Goal: Task Accomplishment & Management: Manage account settings

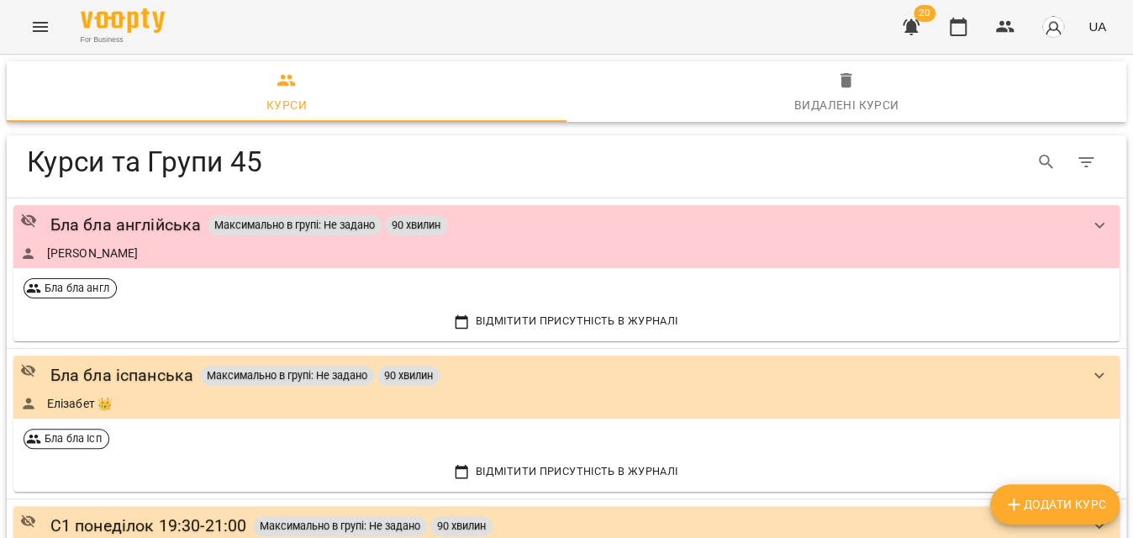
click at [37, 27] on icon "Menu" at bounding box center [40, 27] width 15 height 10
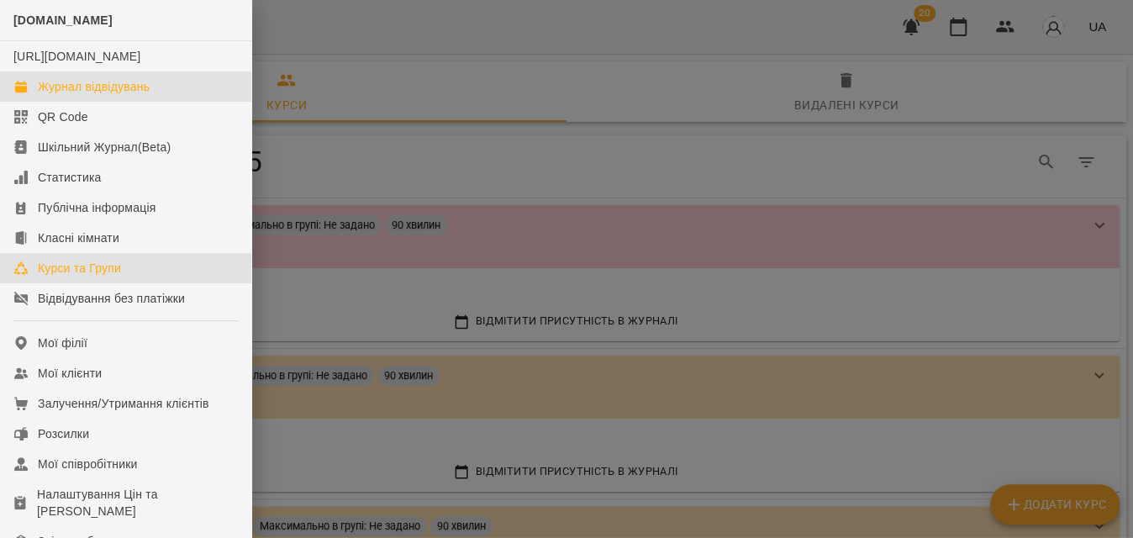
click at [69, 95] on div "Журнал відвідувань" at bounding box center [94, 86] width 112 height 17
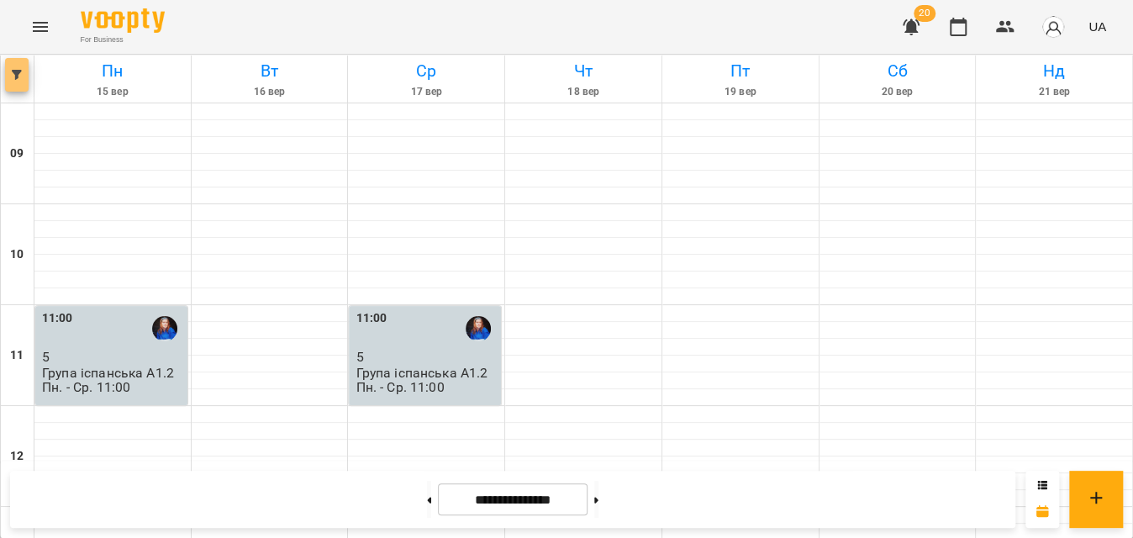
click at [23, 86] on button "button" at bounding box center [17, 75] width 24 height 34
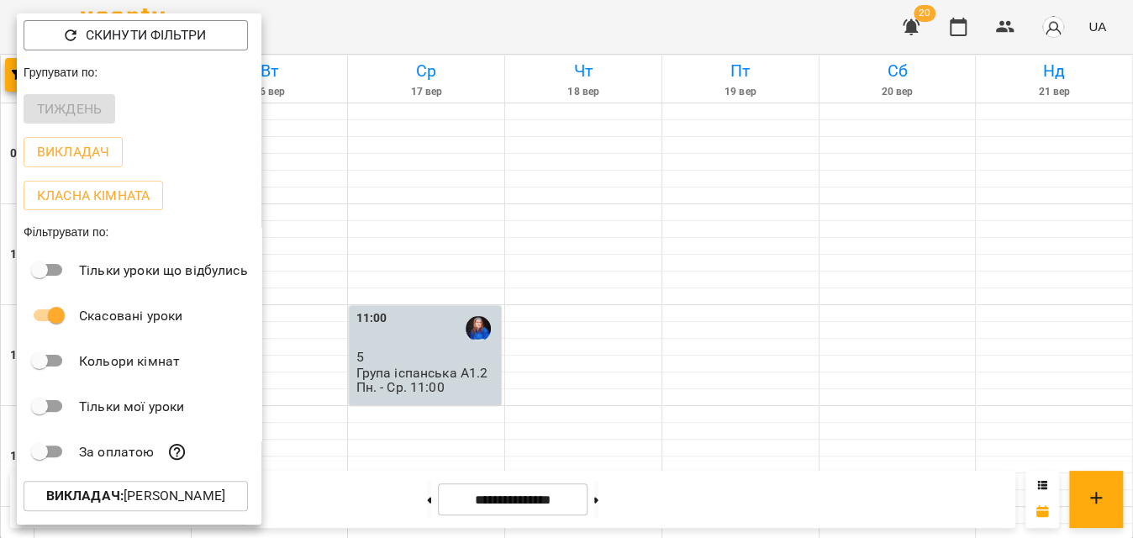
click at [108, 493] on b "Викладач :" at bounding box center [84, 496] width 77 height 16
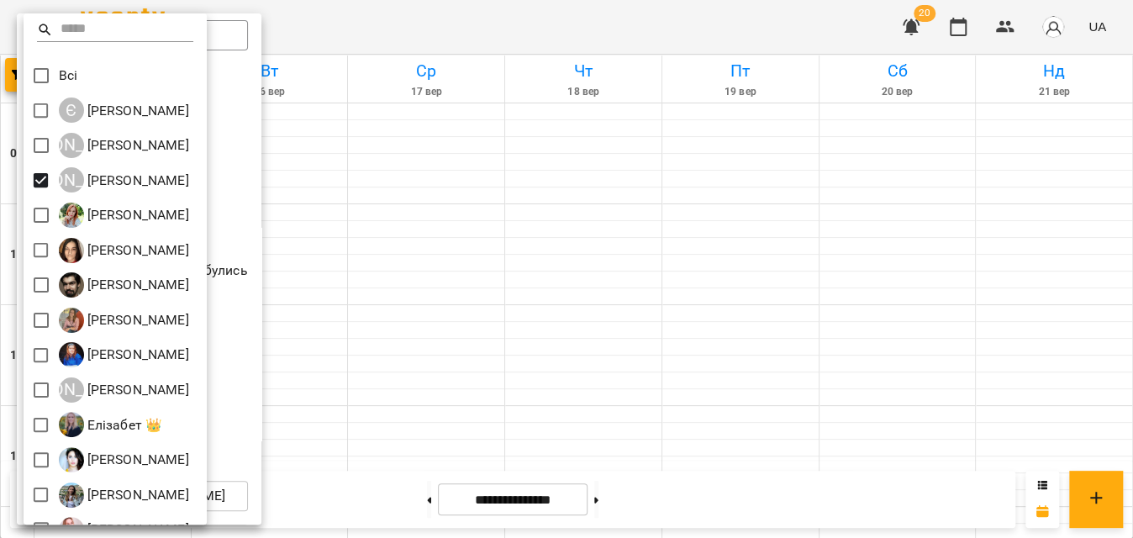
click at [475, 26] on div at bounding box center [566, 269] width 1133 height 538
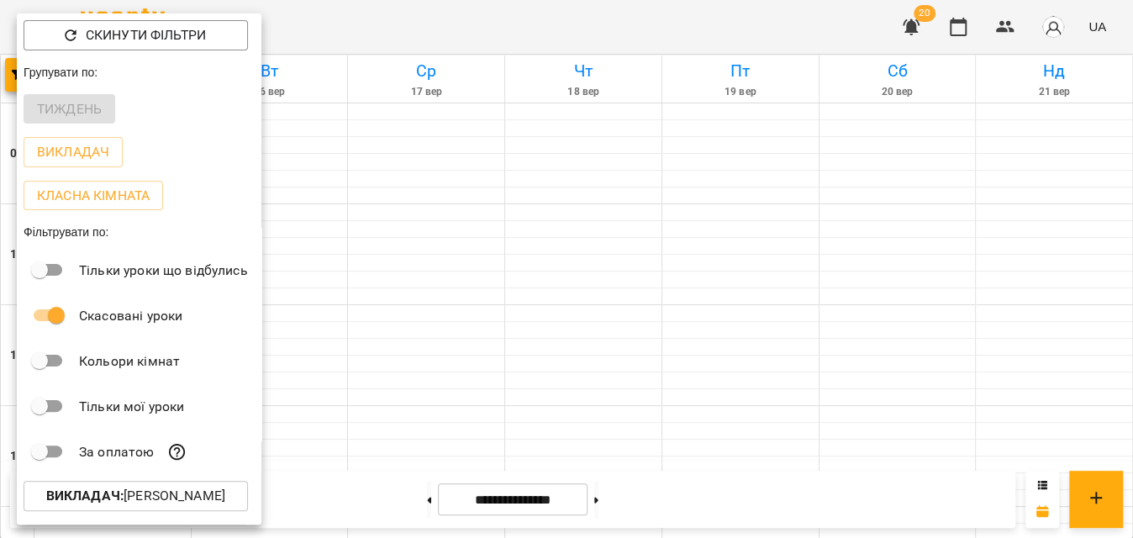
click at [474, 23] on div at bounding box center [566, 269] width 1133 height 538
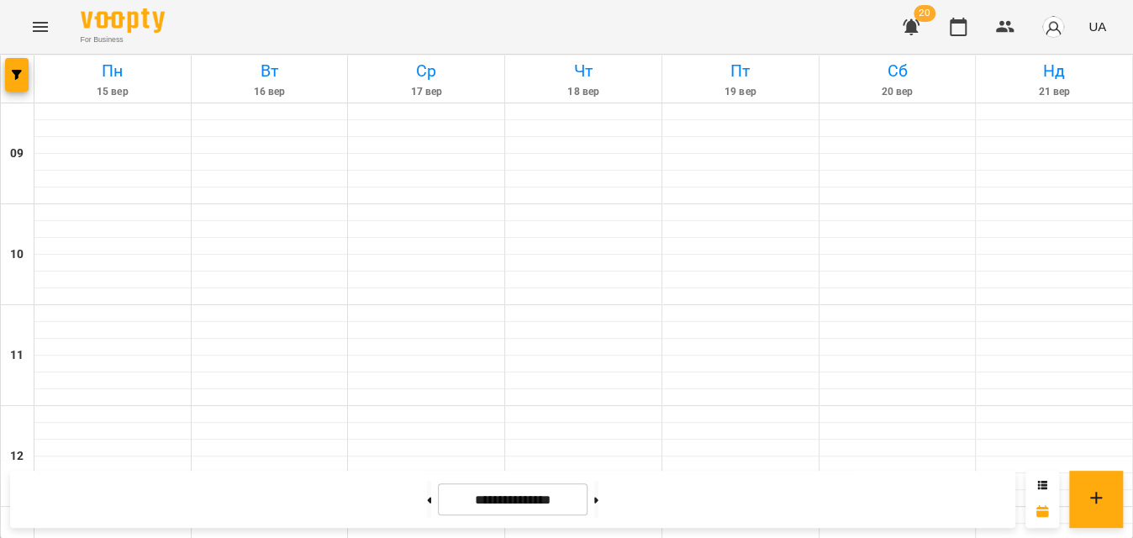
scroll to position [688, 0]
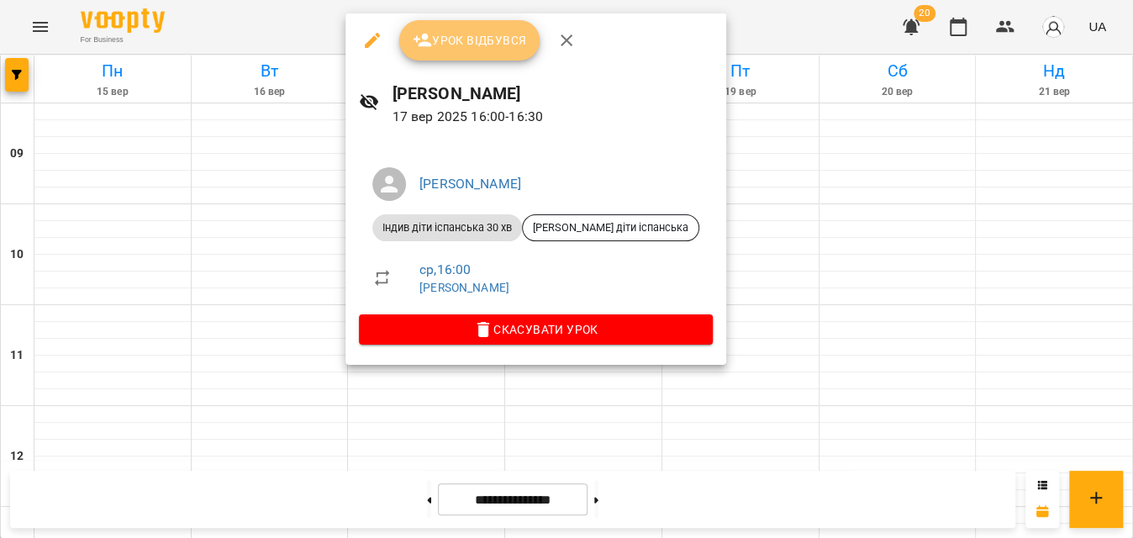
click at [472, 51] on button "Урок відбувся" at bounding box center [469, 40] width 141 height 40
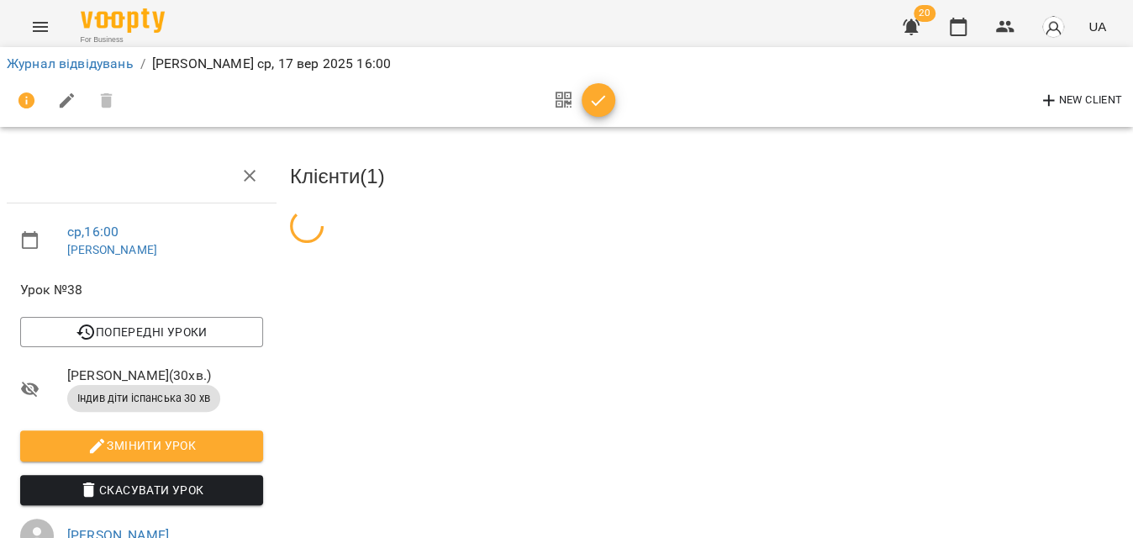
click at [603, 93] on icon "button" at bounding box center [598, 101] width 20 height 20
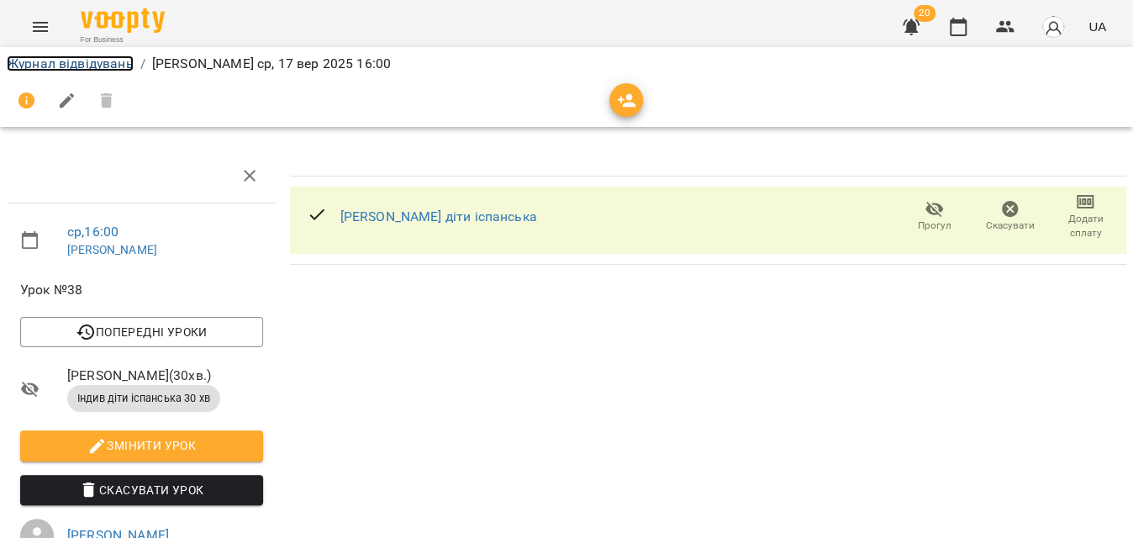
click at [107, 66] on link "Журнал відвідувань" at bounding box center [70, 63] width 127 height 16
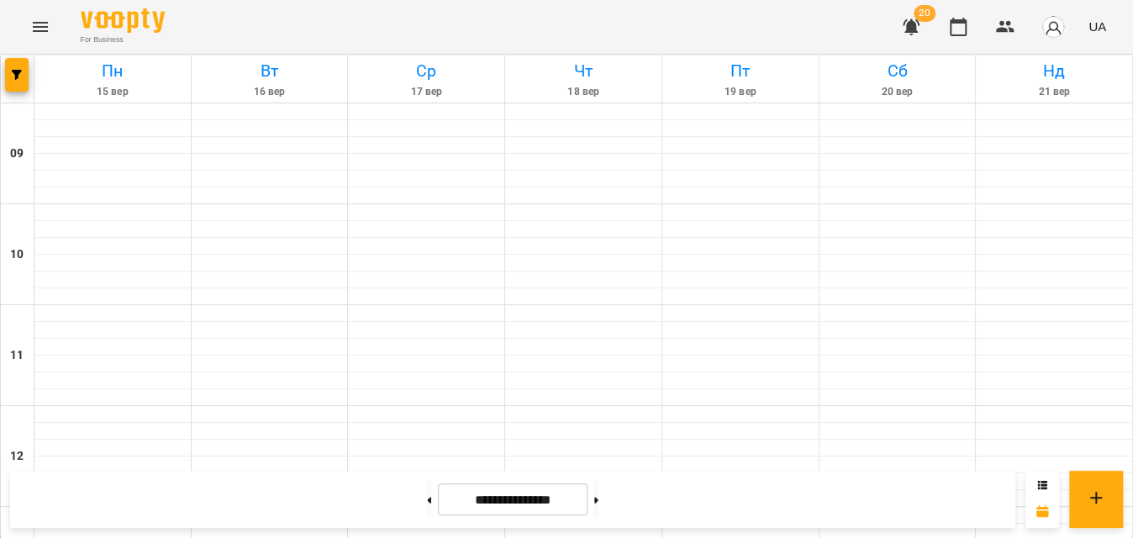
scroll to position [764, 0]
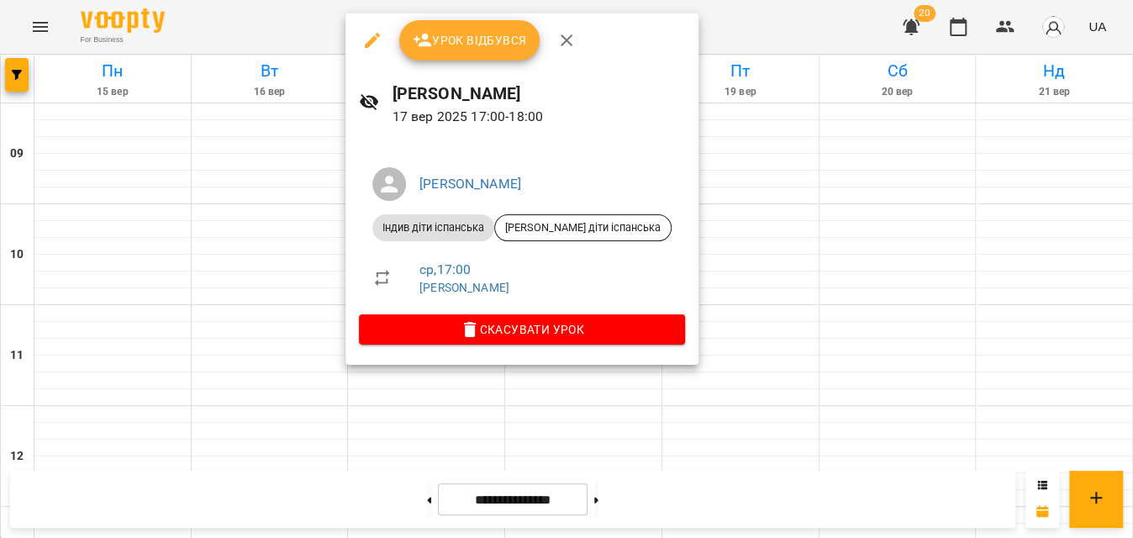
click at [464, 45] on span "Урок відбувся" at bounding box center [470, 40] width 114 height 20
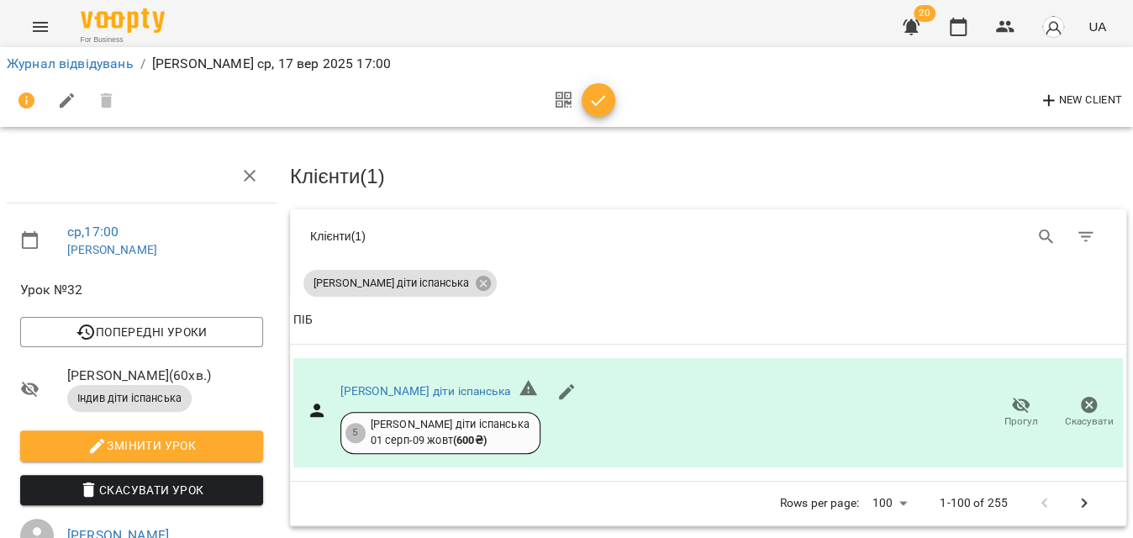
click at [609, 102] on span "button" at bounding box center [599, 101] width 34 height 20
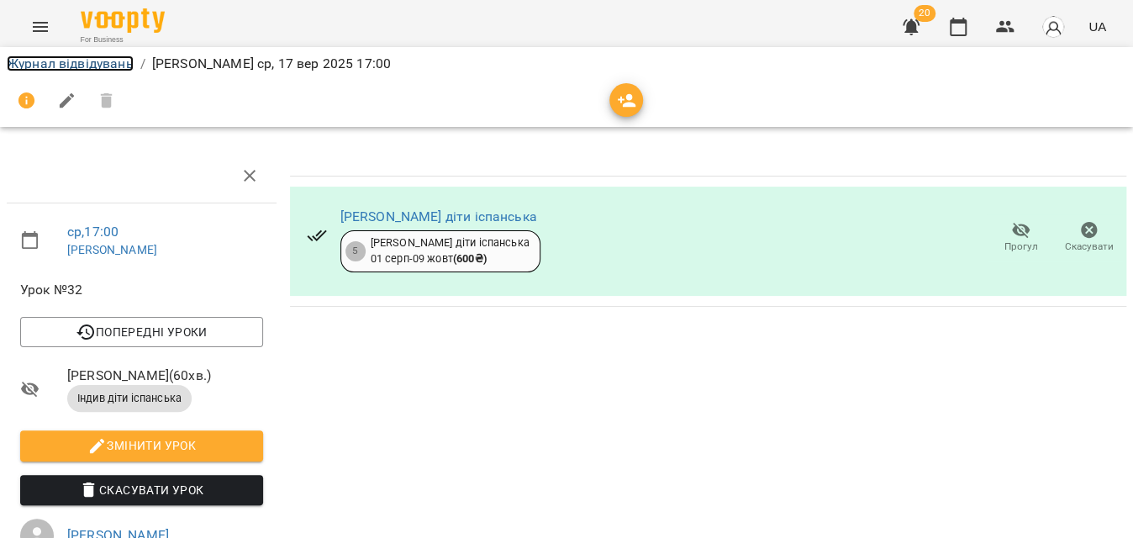
click at [112, 61] on link "Журнал відвідувань" at bounding box center [70, 63] width 127 height 16
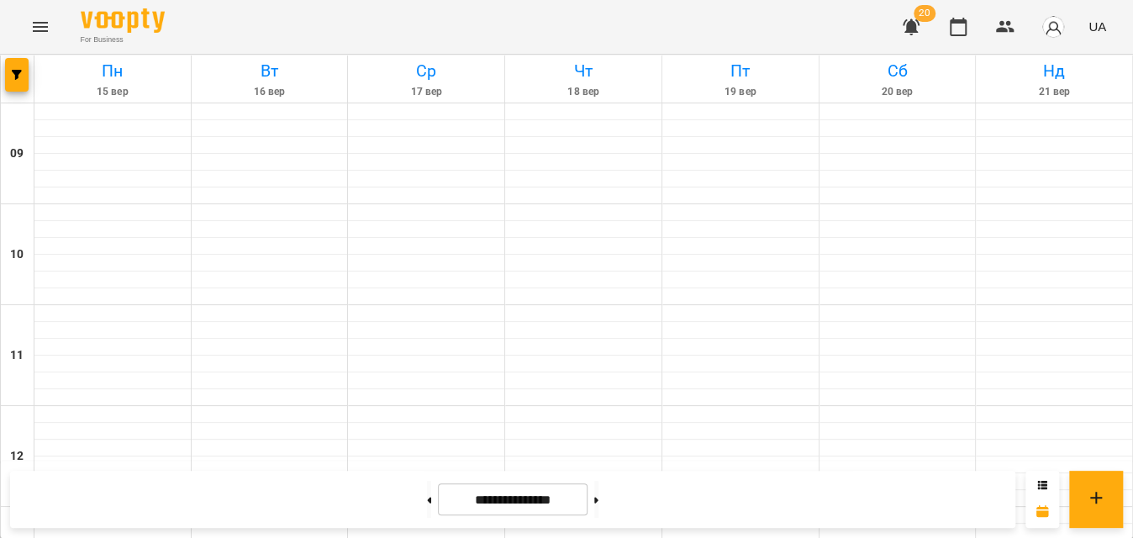
scroll to position [952, 0]
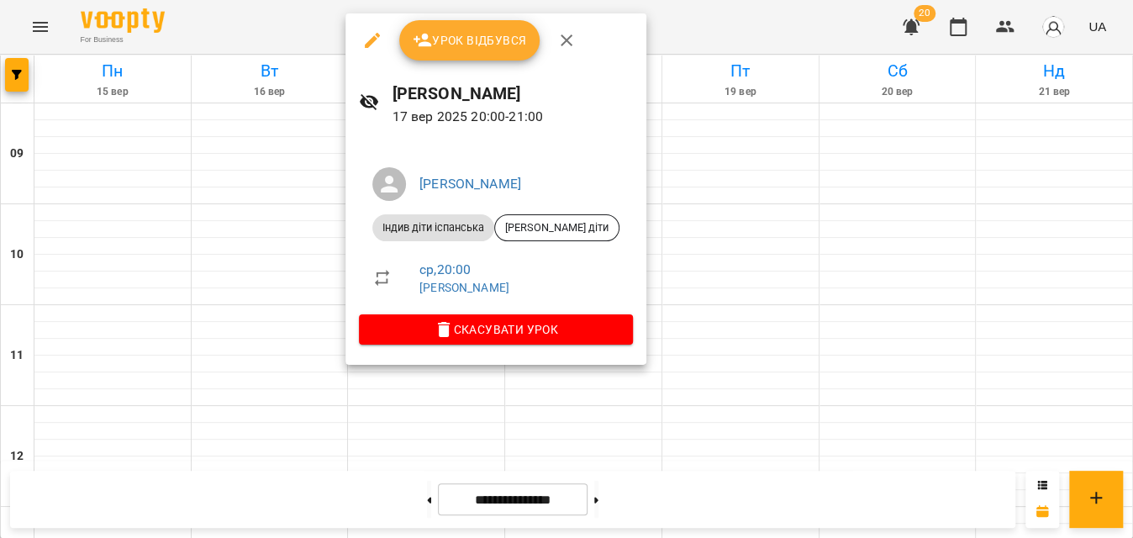
click at [448, 45] on span "Урок відбувся" at bounding box center [470, 40] width 114 height 20
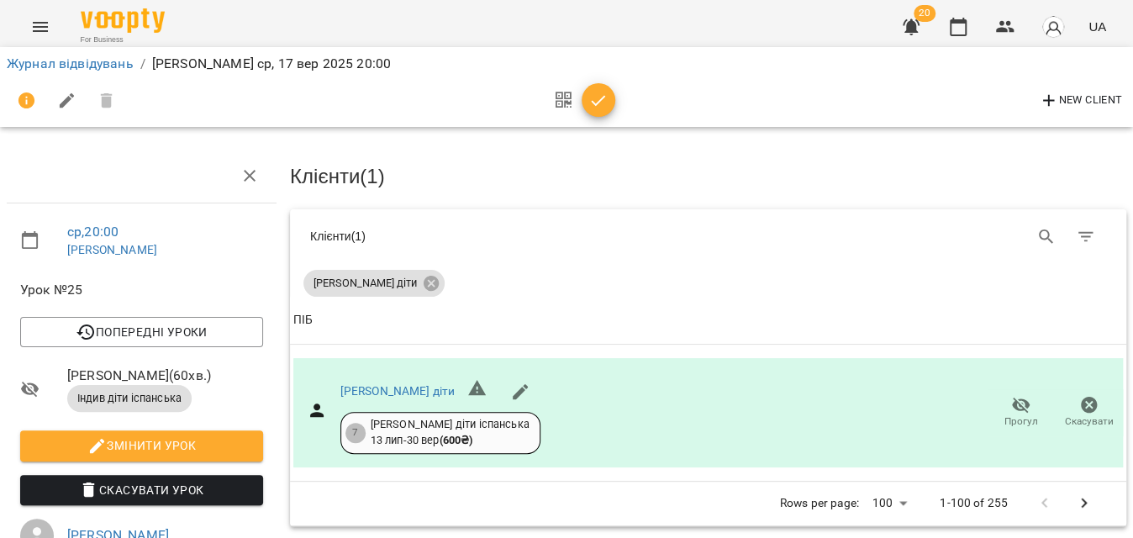
click at [593, 97] on icon "button" at bounding box center [598, 101] width 20 height 20
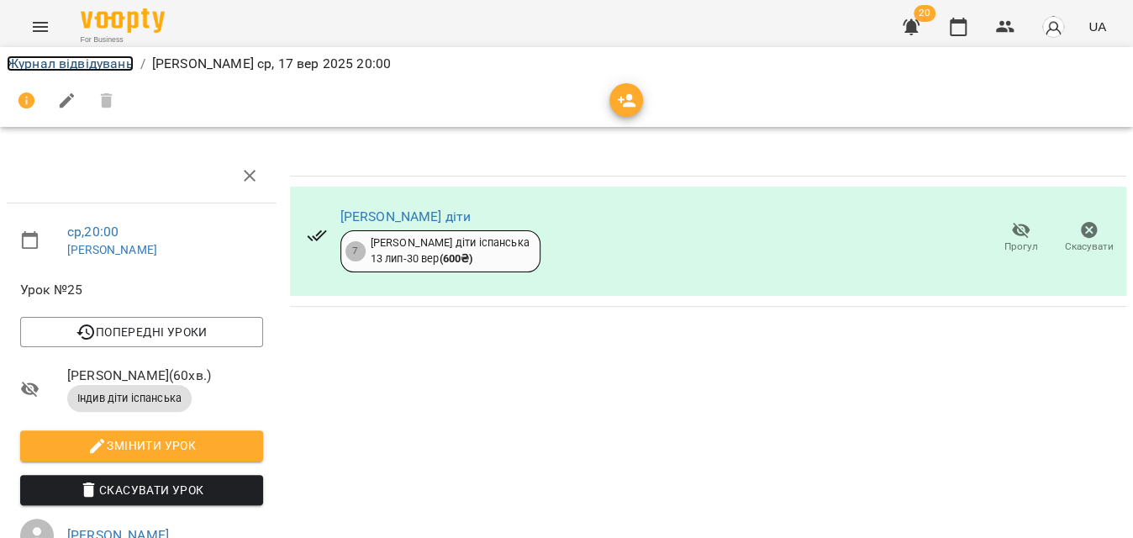
click at [50, 61] on link "Журнал відвідувань" at bounding box center [70, 63] width 127 height 16
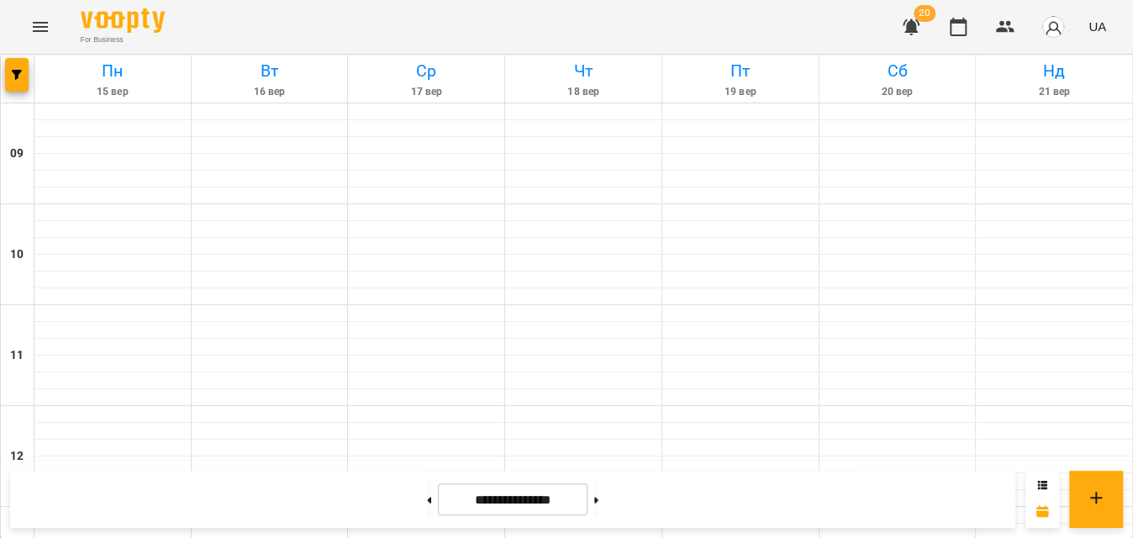
scroll to position [952, 0]
click at [9, 80] on button "button" at bounding box center [17, 75] width 24 height 34
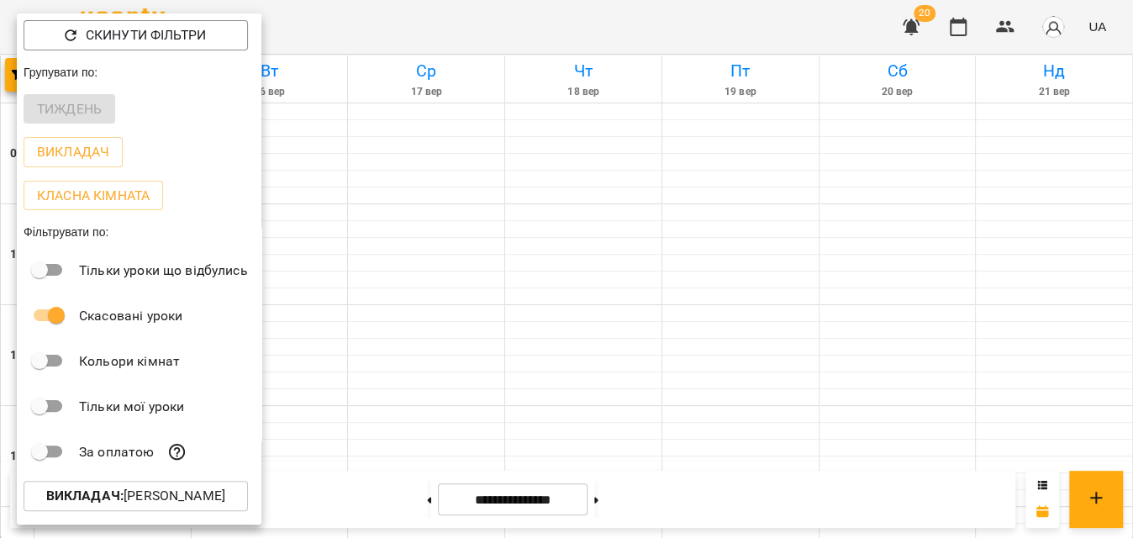
click at [138, 504] on p "Викладач : [PERSON_NAME]" at bounding box center [135, 496] width 179 height 20
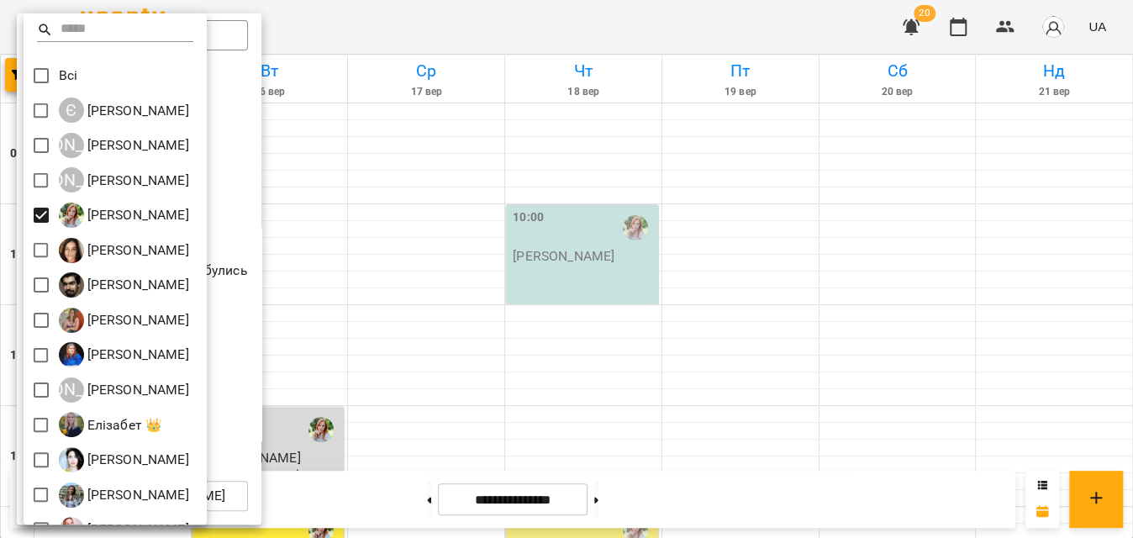
click at [409, 16] on div at bounding box center [566, 269] width 1133 height 538
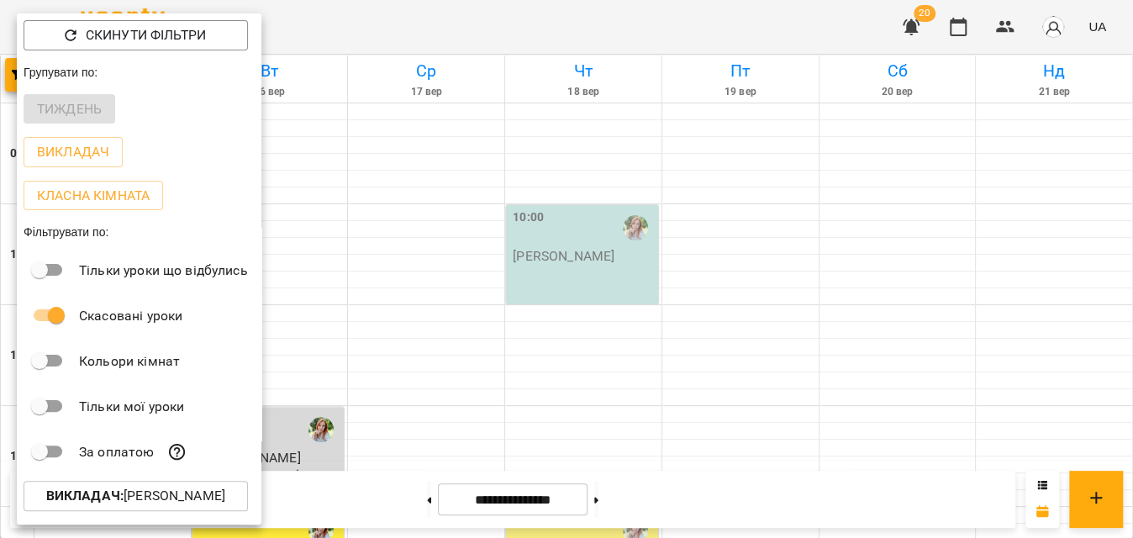
click at [409, 15] on div at bounding box center [566, 269] width 1133 height 538
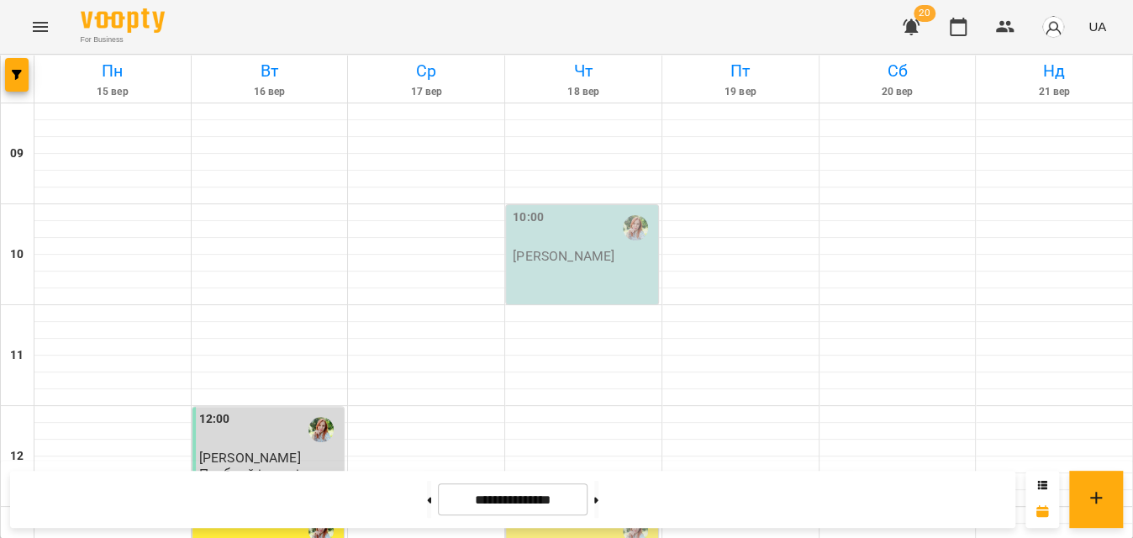
scroll to position [458, 0]
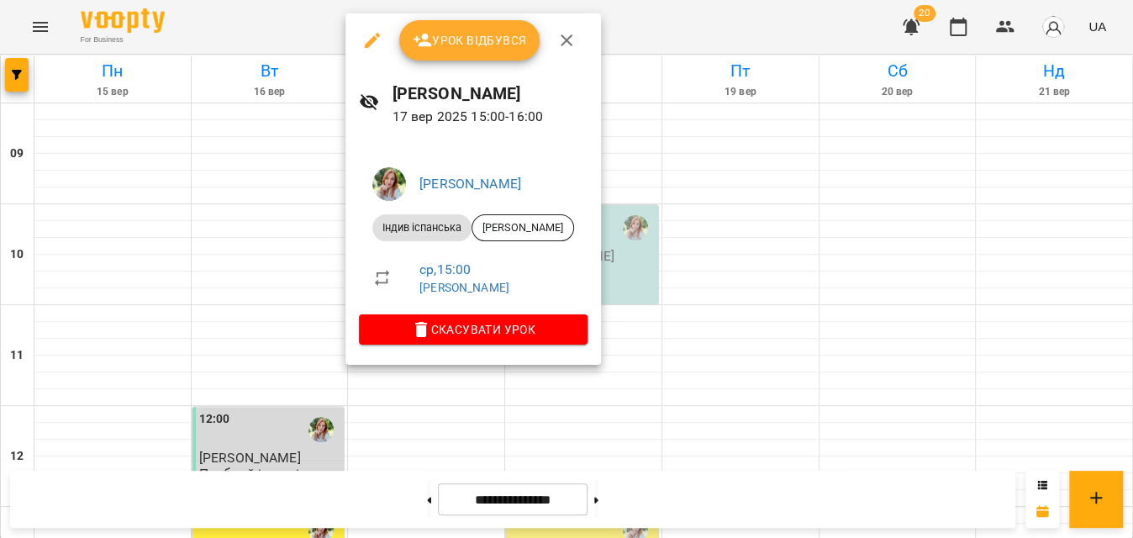
click at [466, 47] on span "Урок відбувся" at bounding box center [470, 40] width 114 height 20
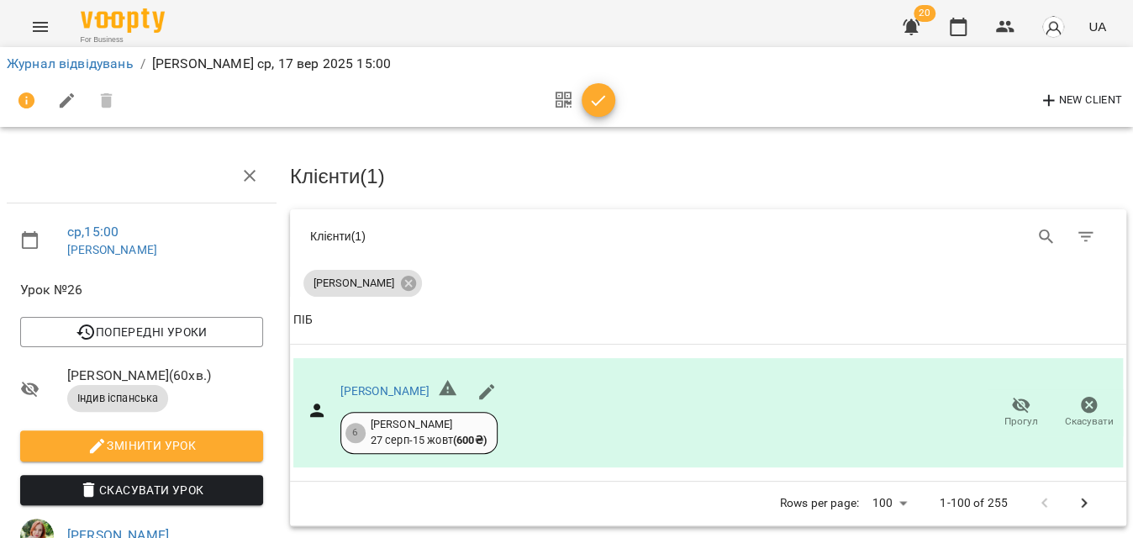
click at [590, 92] on icon "button" at bounding box center [598, 101] width 20 height 20
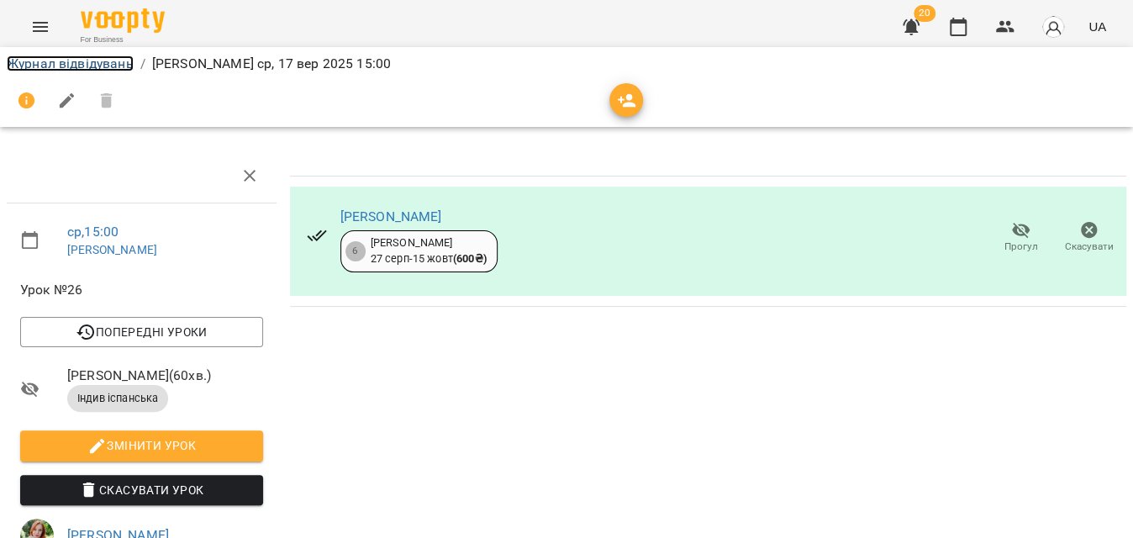
click at [52, 66] on link "Журнал відвідувань" at bounding box center [70, 63] width 127 height 16
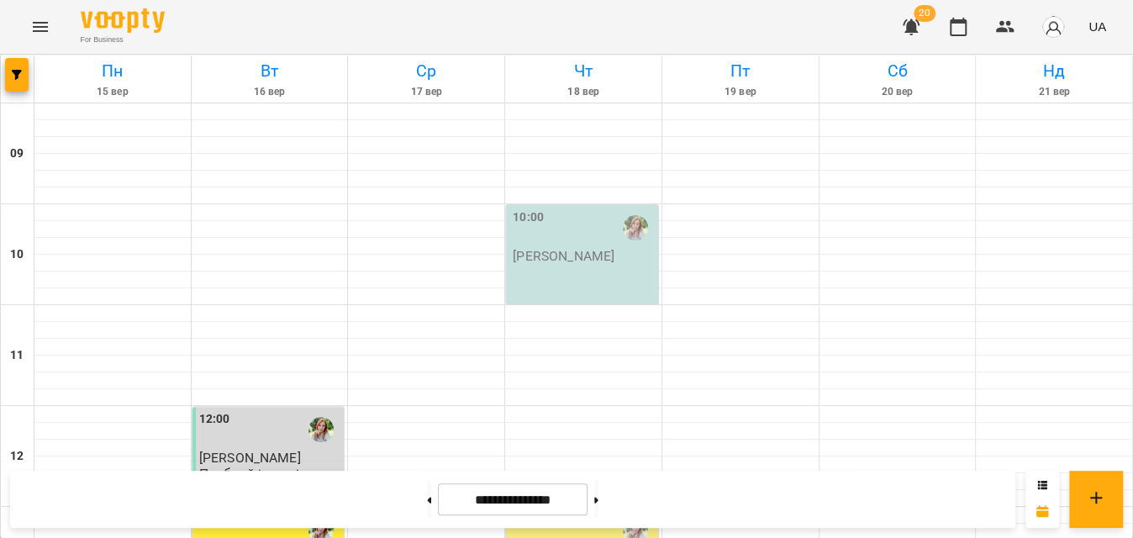
scroll to position [952, 0]
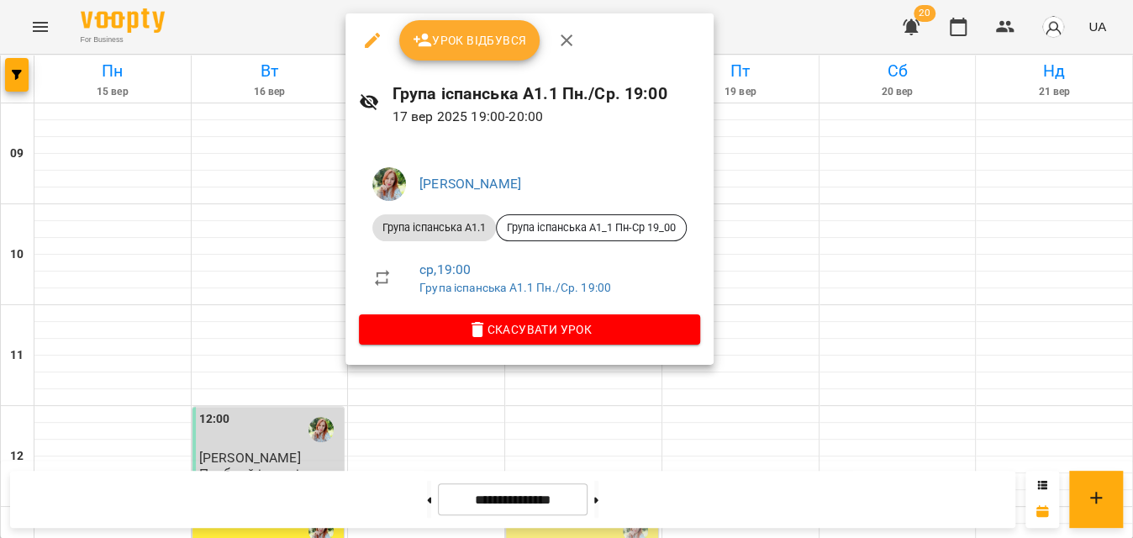
click at [451, 36] on span "Урок відбувся" at bounding box center [470, 40] width 114 height 20
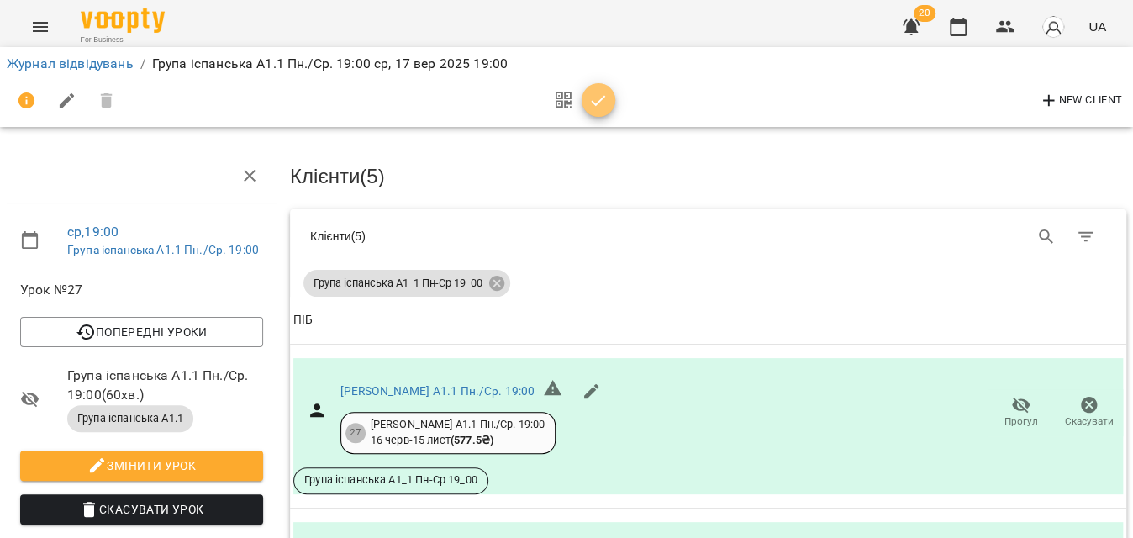
click at [600, 87] on button "button" at bounding box center [599, 100] width 34 height 34
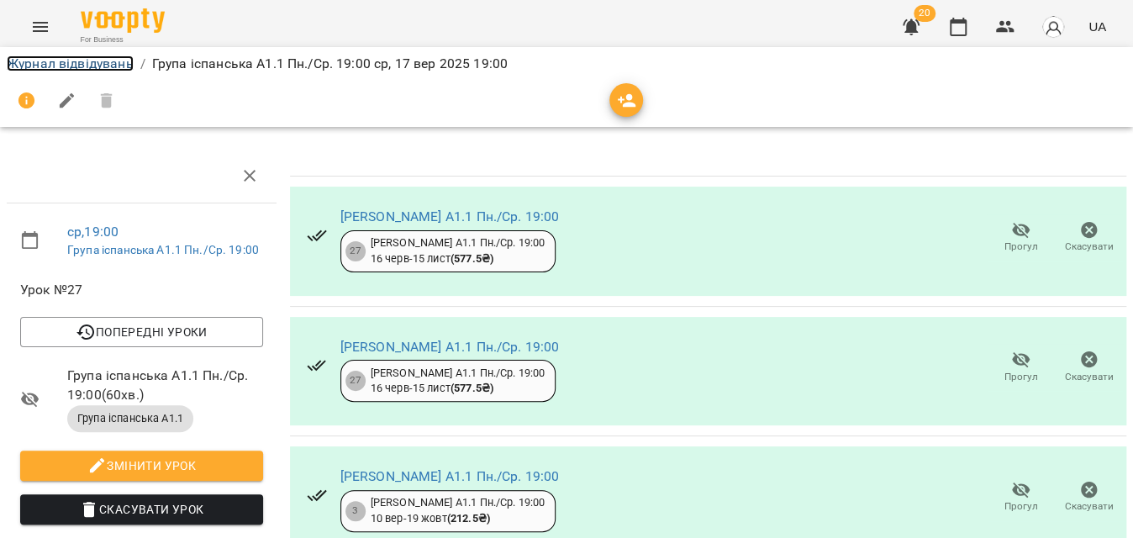
click at [18, 62] on link "Журнал відвідувань" at bounding box center [70, 63] width 127 height 16
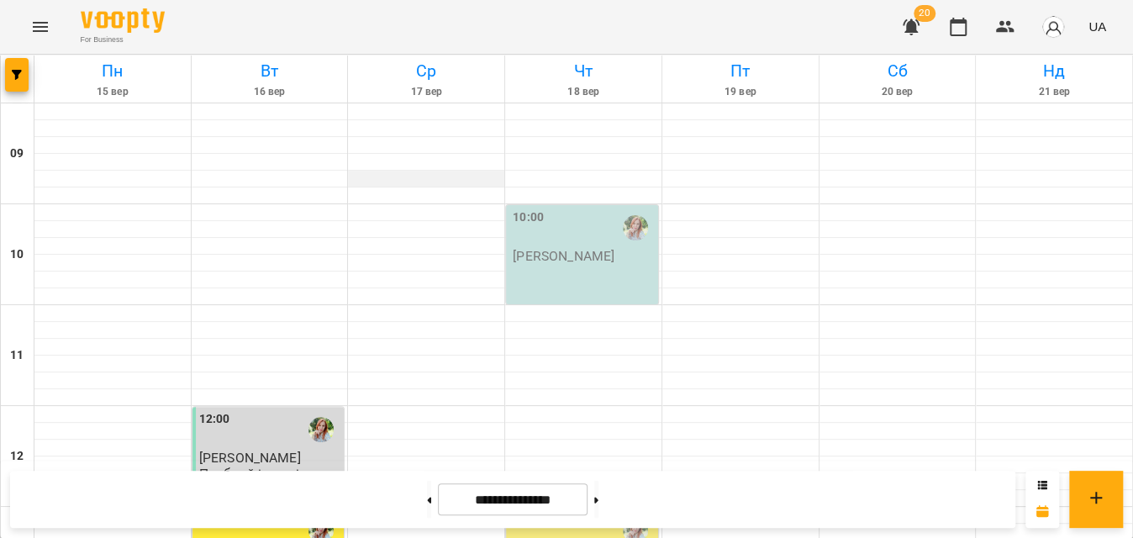
scroll to position [841, 0]
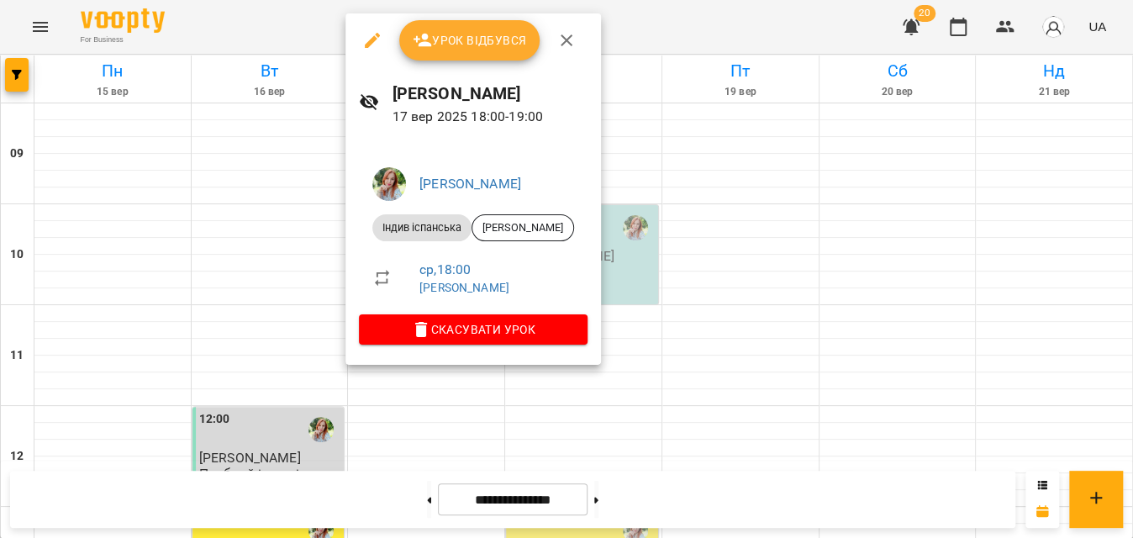
click at [656, 8] on div at bounding box center [566, 269] width 1133 height 538
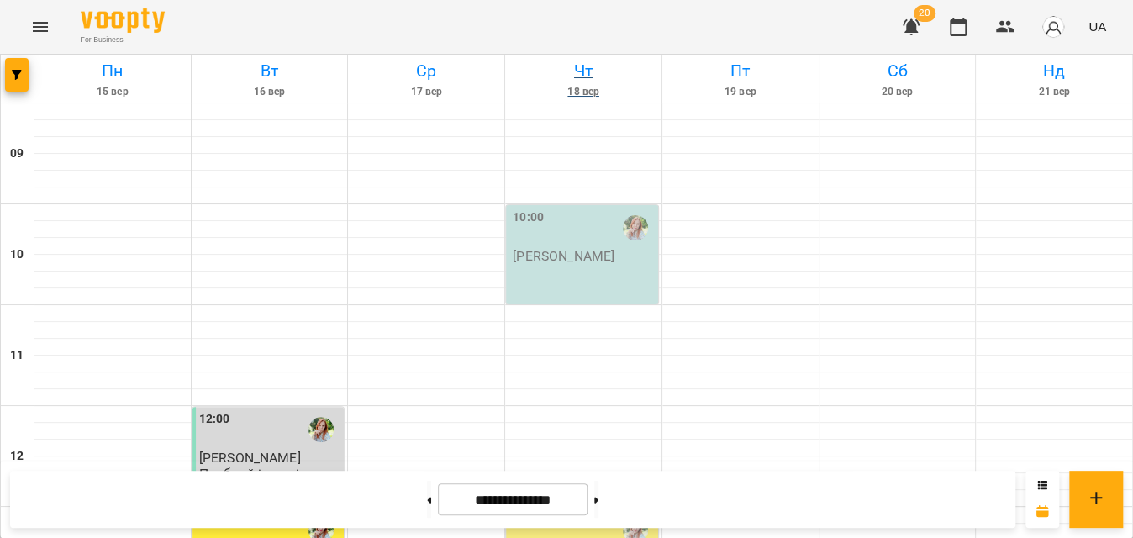
scroll to position [646, 0]
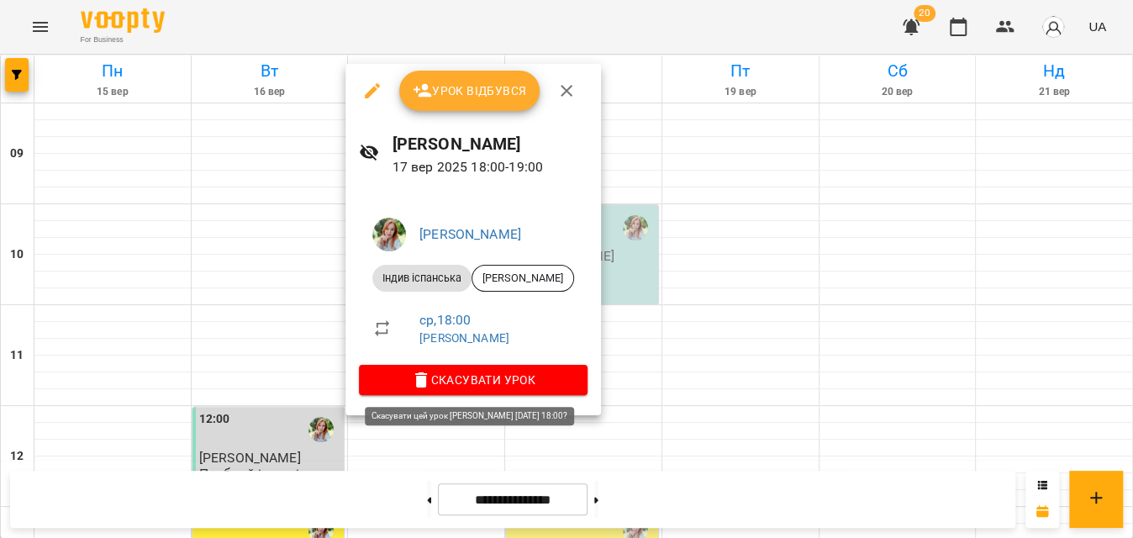
click at [430, 390] on span "Скасувати Урок" at bounding box center [473, 380] width 202 height 20
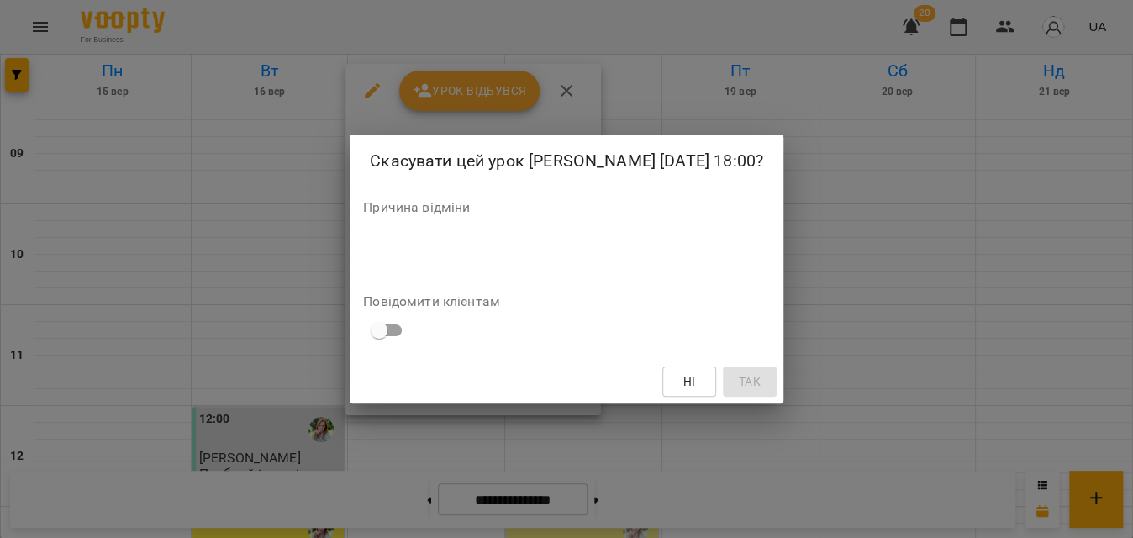
click at [484, 249] on textarea at bounding box center [566, 248] width 407 height 16
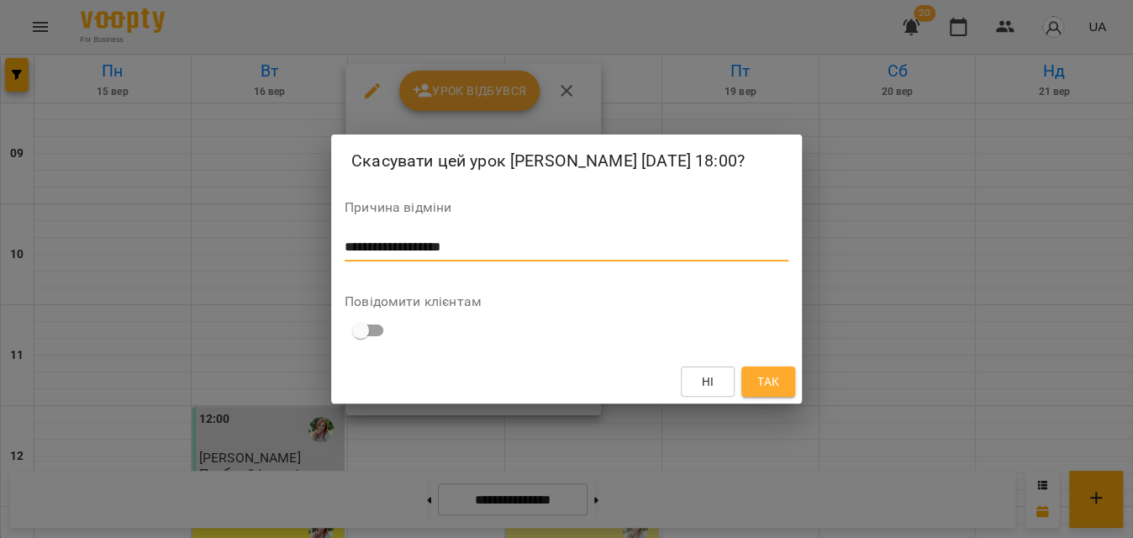
type textarea "**********"
click at [778, 373] on span "Так" at bounding box center [768, 382] width 22 height 20
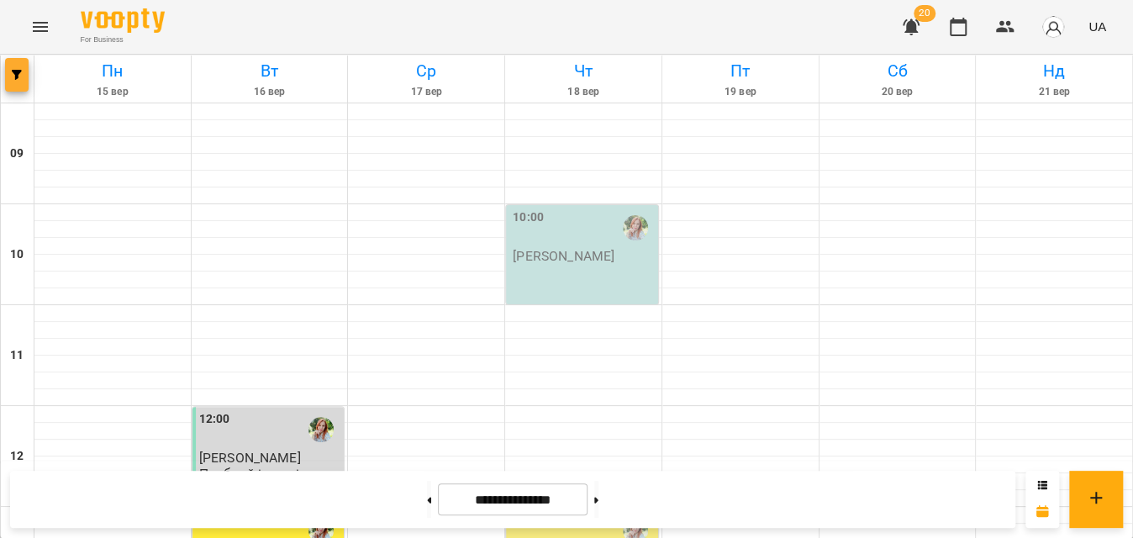
click at [22, 66] on button "button" at bounding box center [17, 75] width 24 height 34
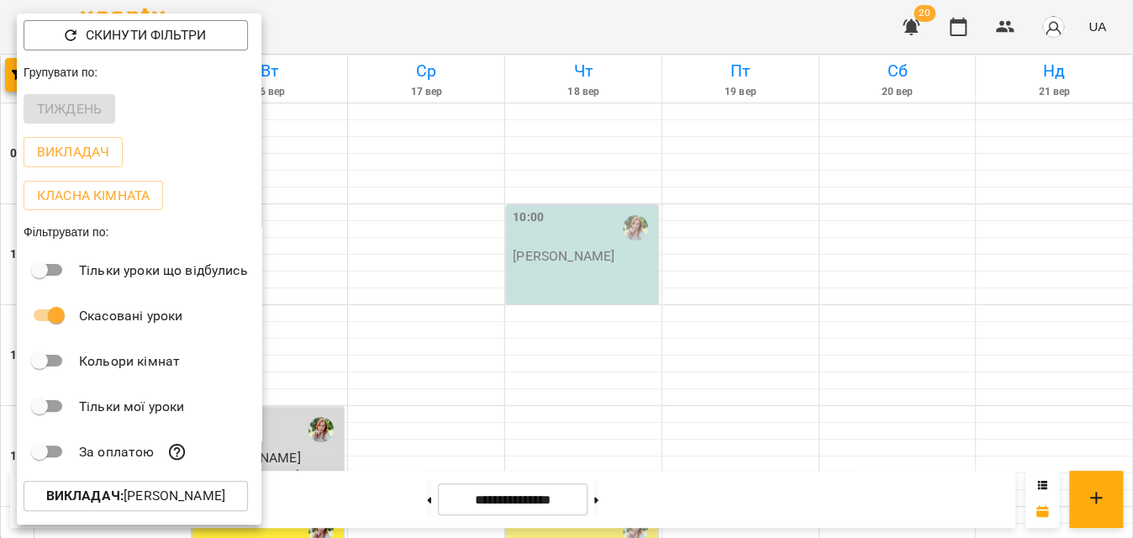
click at [204, 511] on button "Викладач : [PERSON_NAME]" at bounding box center [136, 496] width 224 height 30
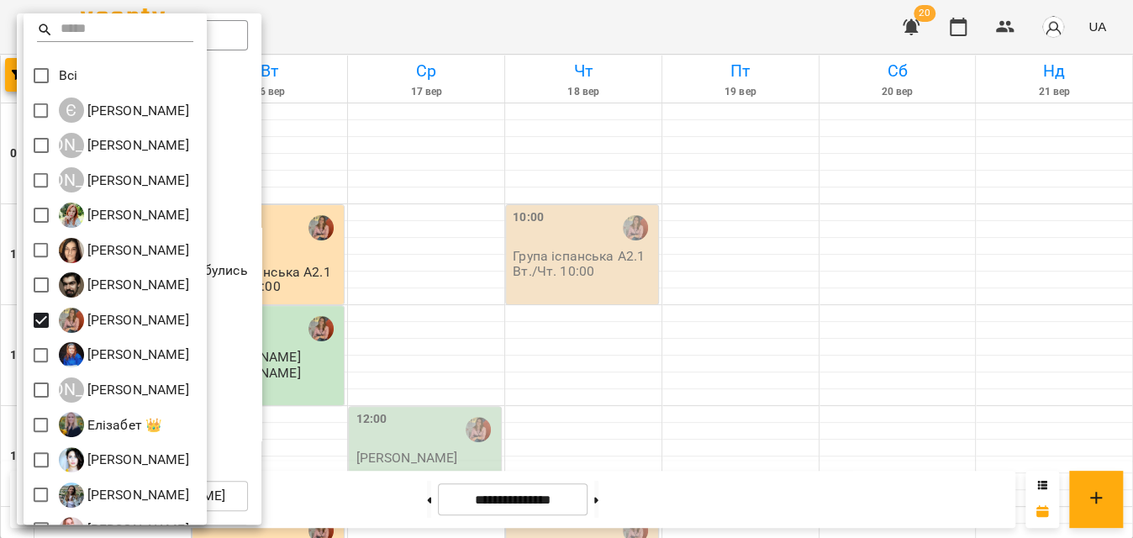
click at [489, 29] on div at bounding box center [566, 269] width 1133 height 538
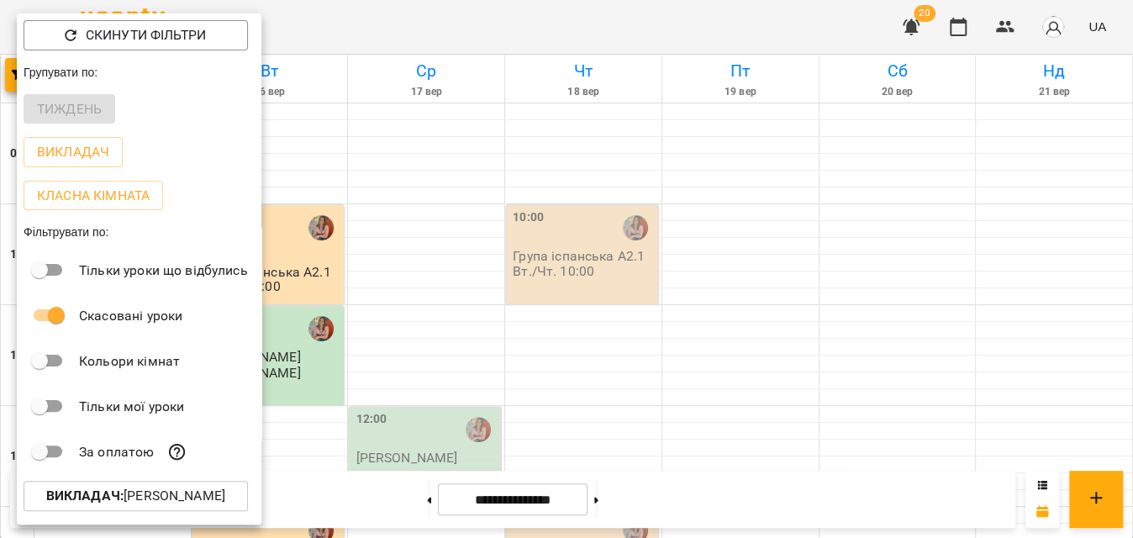
click at [489, 29] on div at bounding box center [566, 269] width 1133 height 538
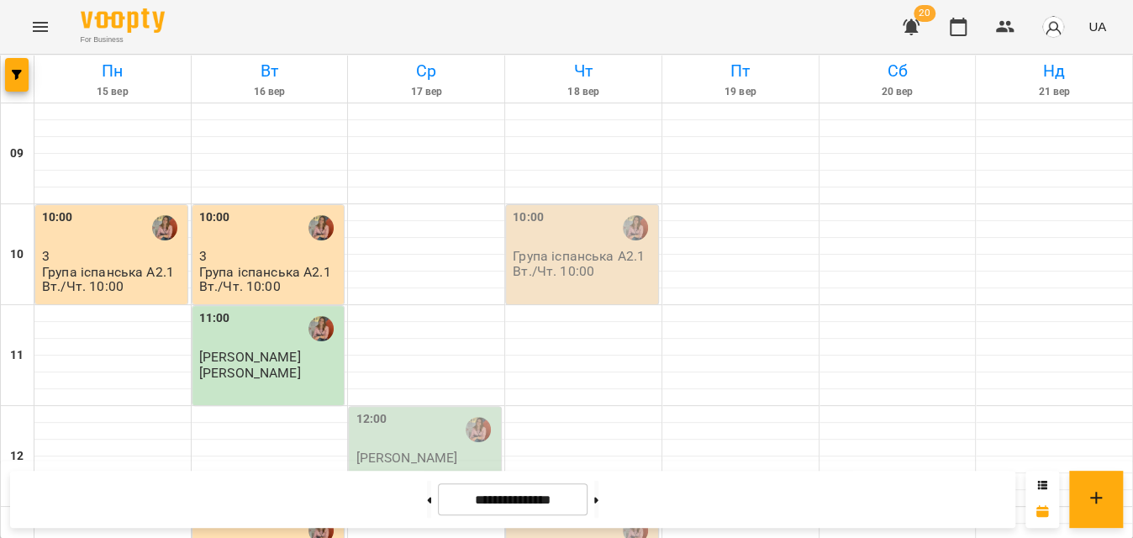
scroll to position [305, 0]
click at [414, 407] on div "12:00 [PERSON_NAME]" at bounding box center [425, 456] width 152 height 99
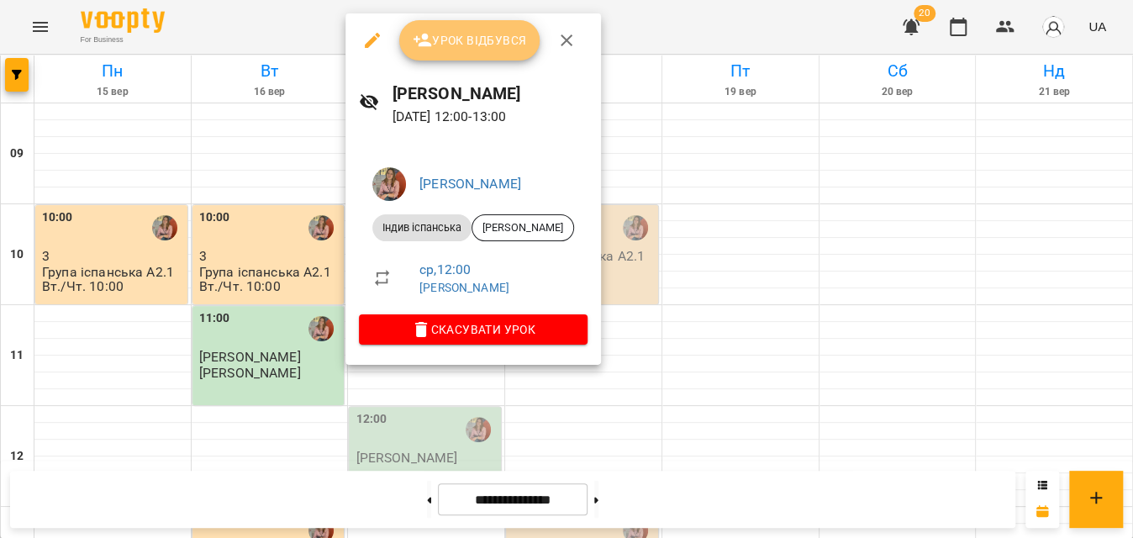
click at [456, 52] on button "Урок відбувся" at bounding box center [469, 40] width 141 height 40
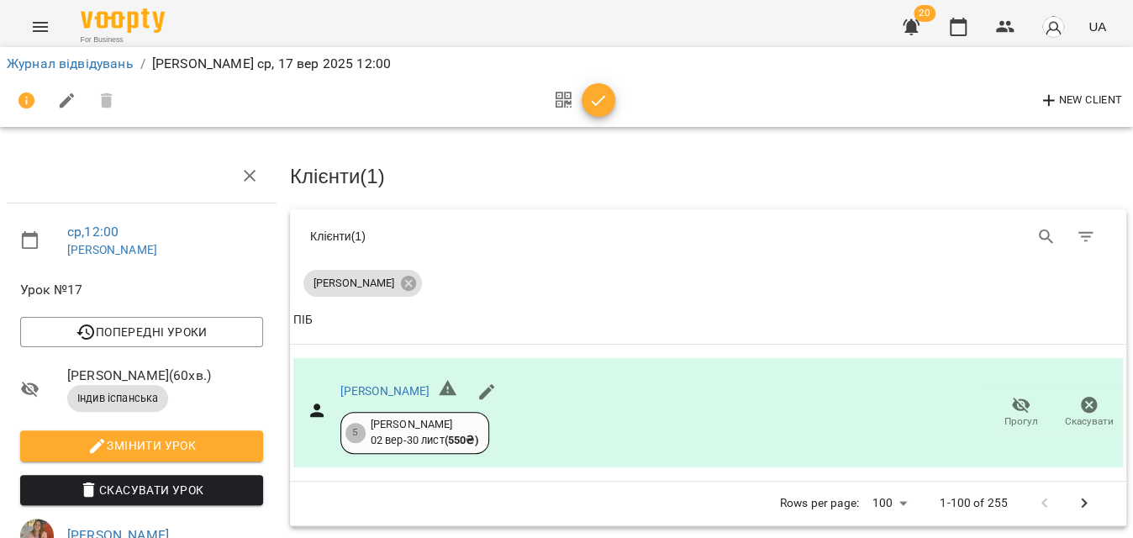
click at [587, 92] on span "button" at bounding box center [599, 101] width 34 height 20
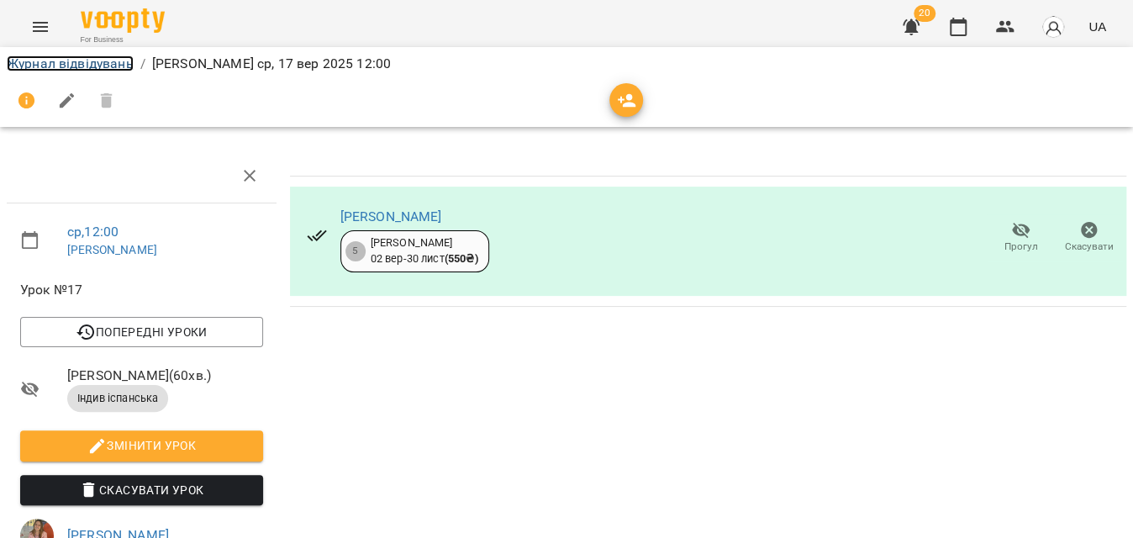
click at [103, 59] on link "Журнал відвідувань" at bounding box center [70, 63] width 127 height 16
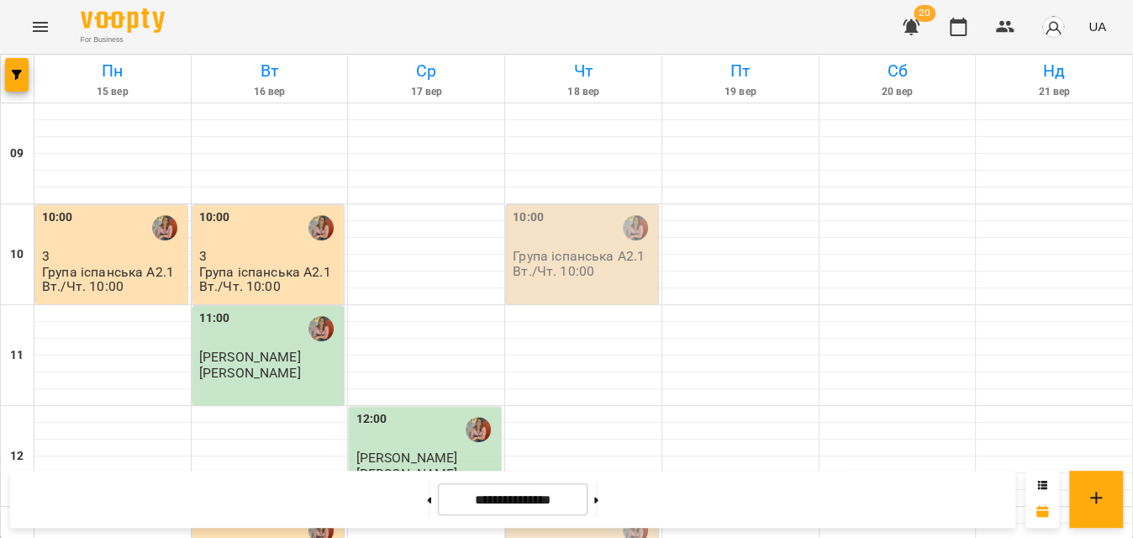
scroll to position [688, 0]
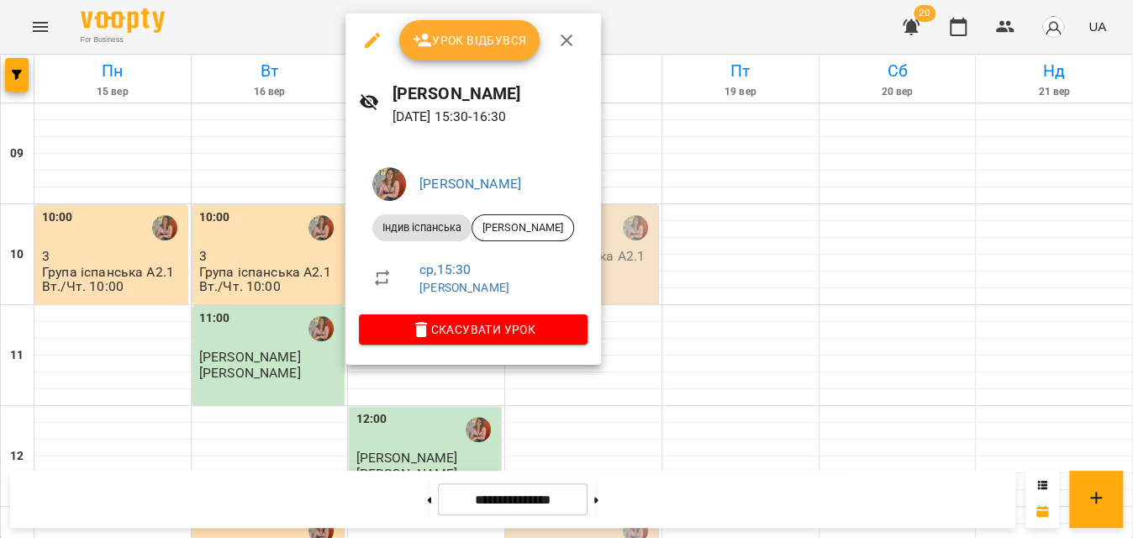
click at [468, 43] on span "Урок відбувся" at bounding box center [470, 40] width 114 height 20
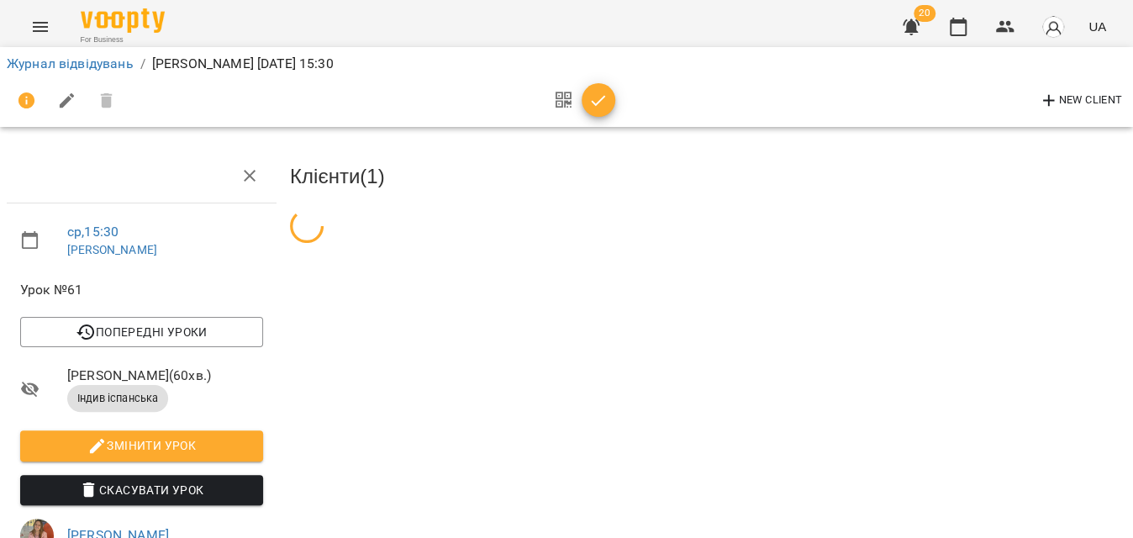
click at [604, 104] on icon "button" at bounding box center [598, 101] width 20 height 20
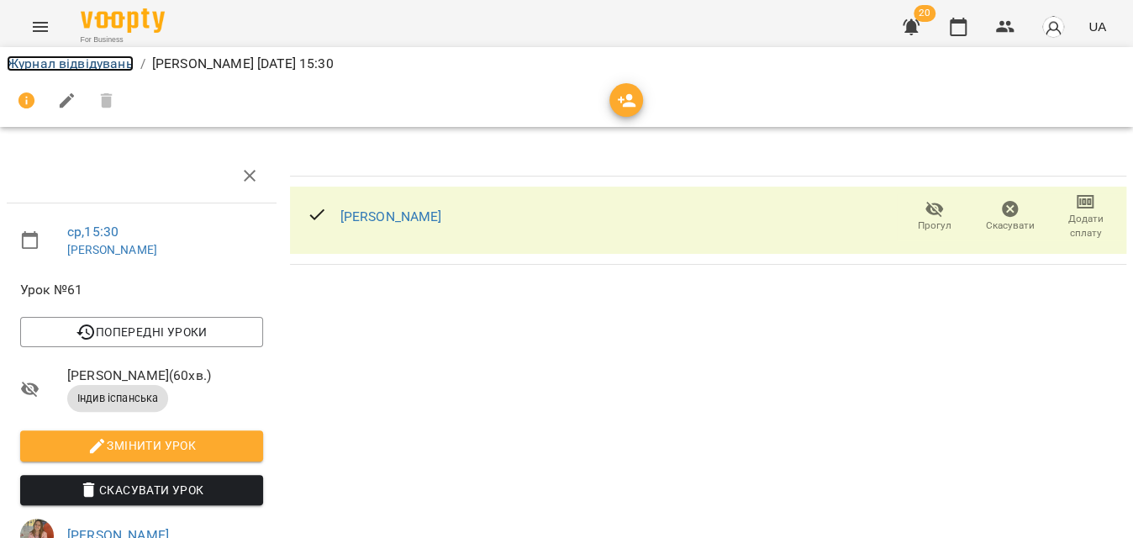
click at [111, 70] on link "Журнал відвідувань" at bounding box center [70, 63] width 127 height 16
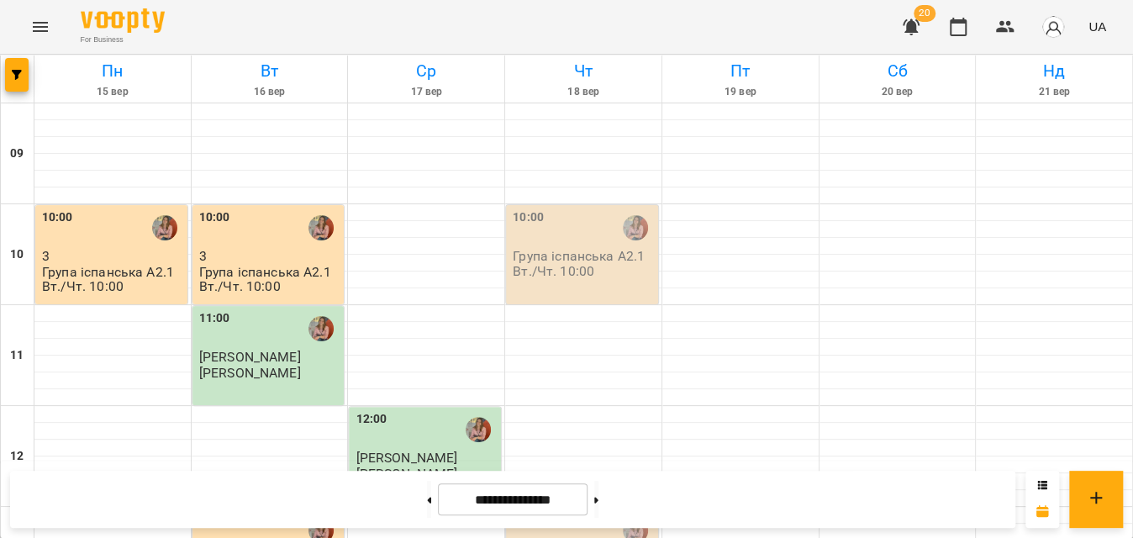
scroll to position [688, 0]
click at [427, 494] on button at bounding box center [429, 499] width 4 height 37
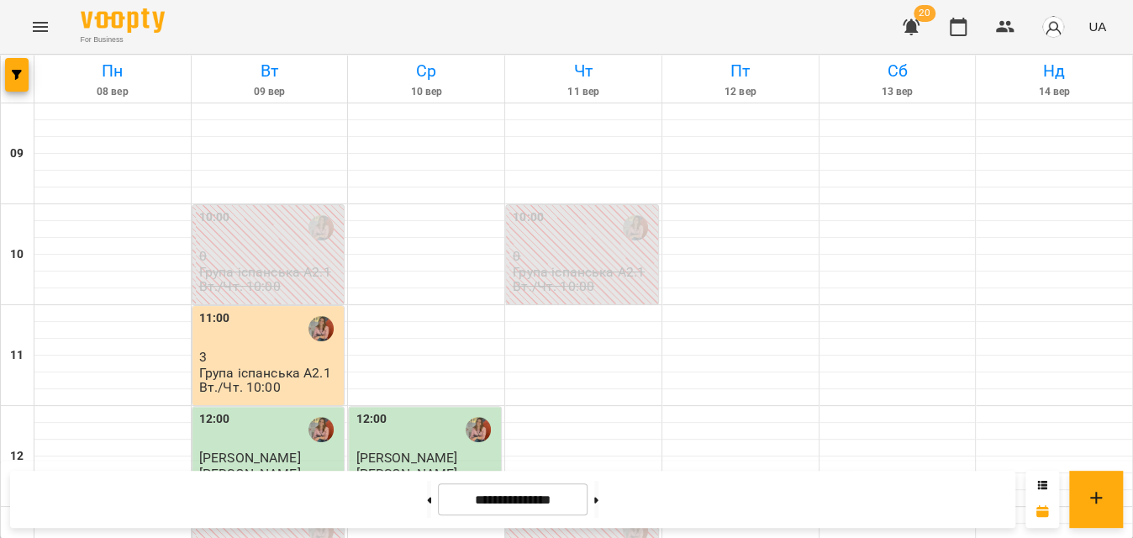
scroll to position [152, 0]
click at [427, 504] on button at bounding box center [429, 499] width 4 height 37
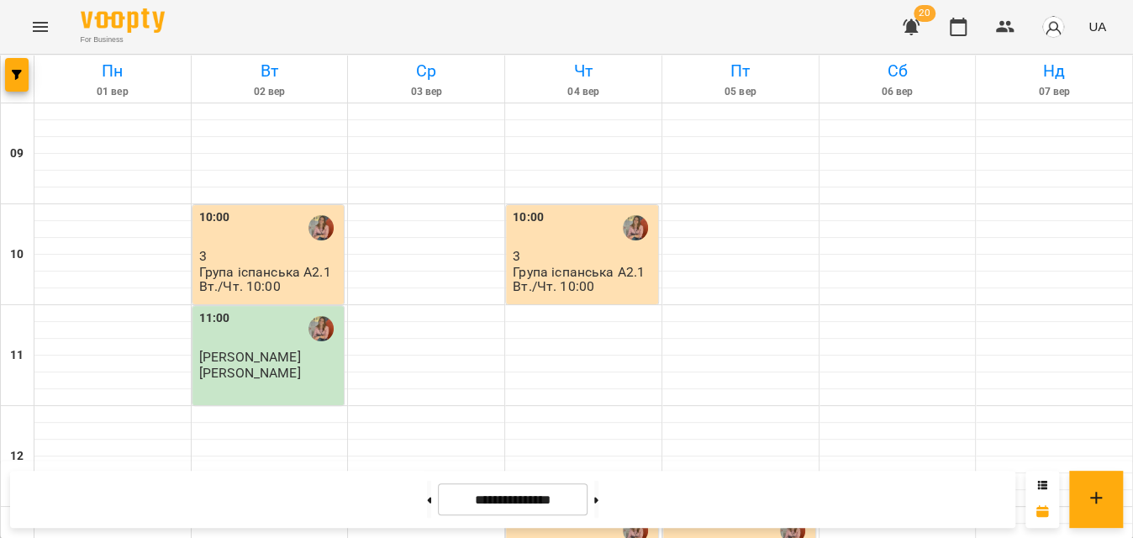
scroll to position [688, 0]
click at [427, 500] on button at bounding box center [429, 499] width 4 height 37
type input "**********"
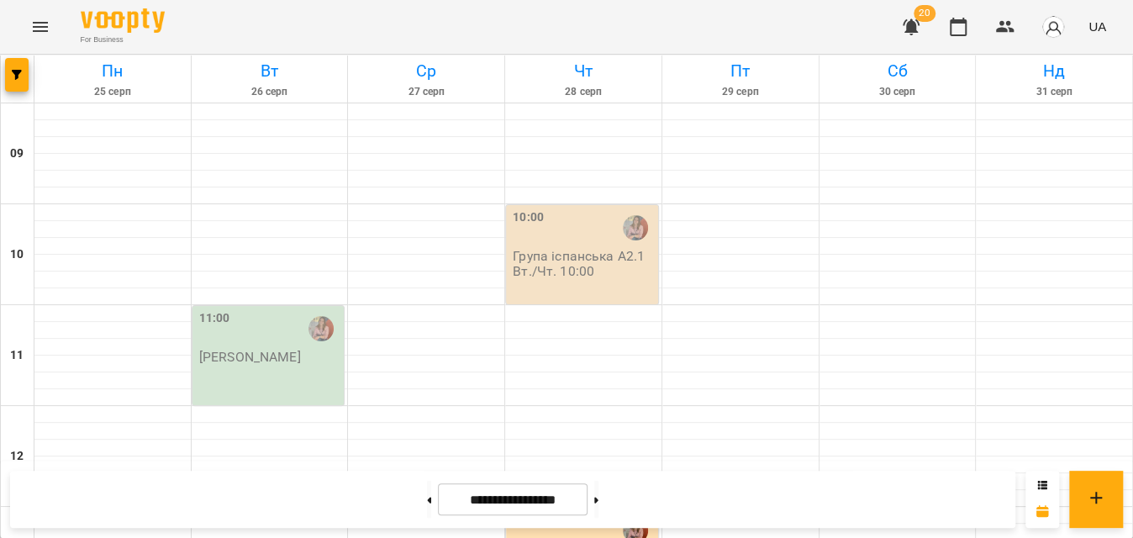
scroll to position [0, 0]
click at [284, 353] on p "[PERSON_NAME]" at bounding box center [250, 357] width 102 height 14
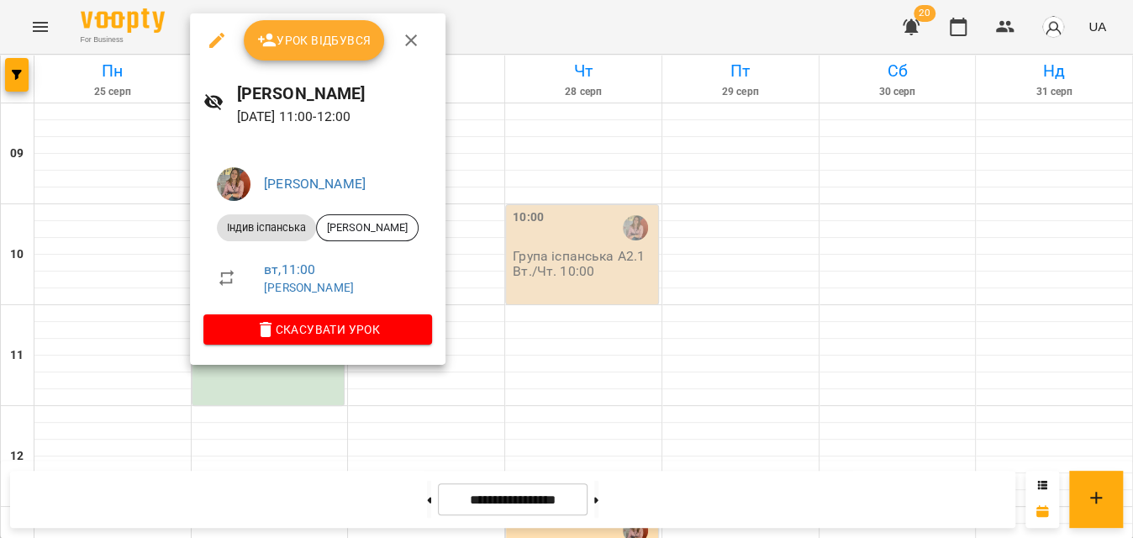
click at [571, 18] on div at bounding box center [566, 269] width 1133 height 538
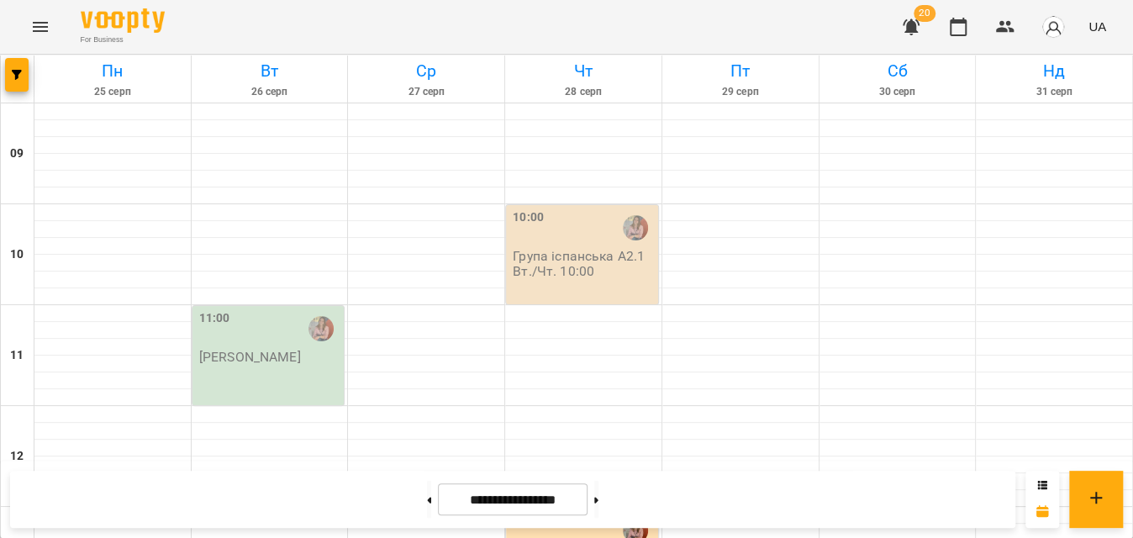
click at [569, 238] on div "10:00" at bounding box center [584, 227] width 142 height 39
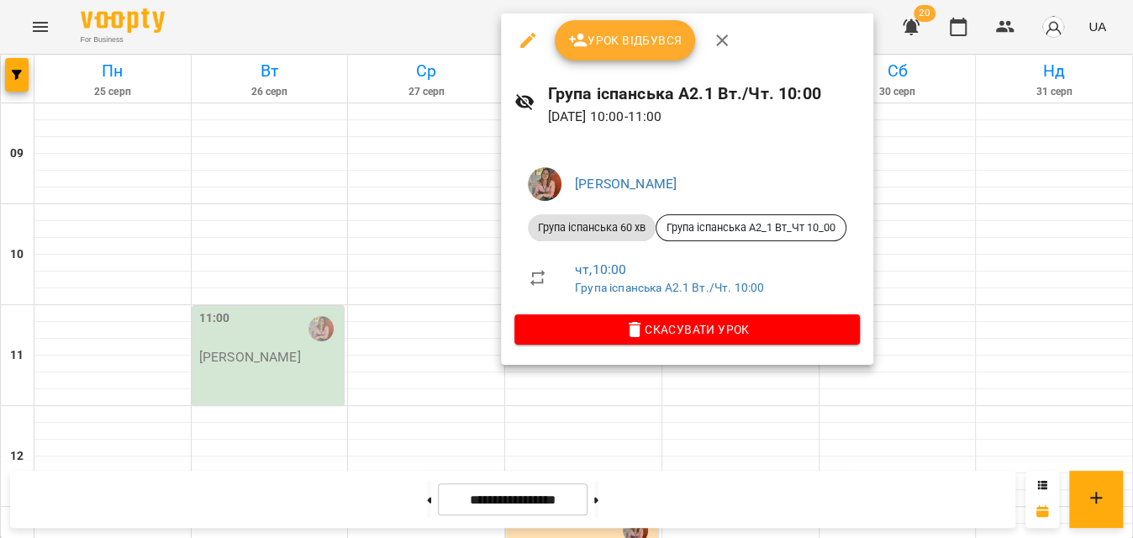
click at [523, 40] on icon "button" at bounding box center [528, 40] width 20 height 20
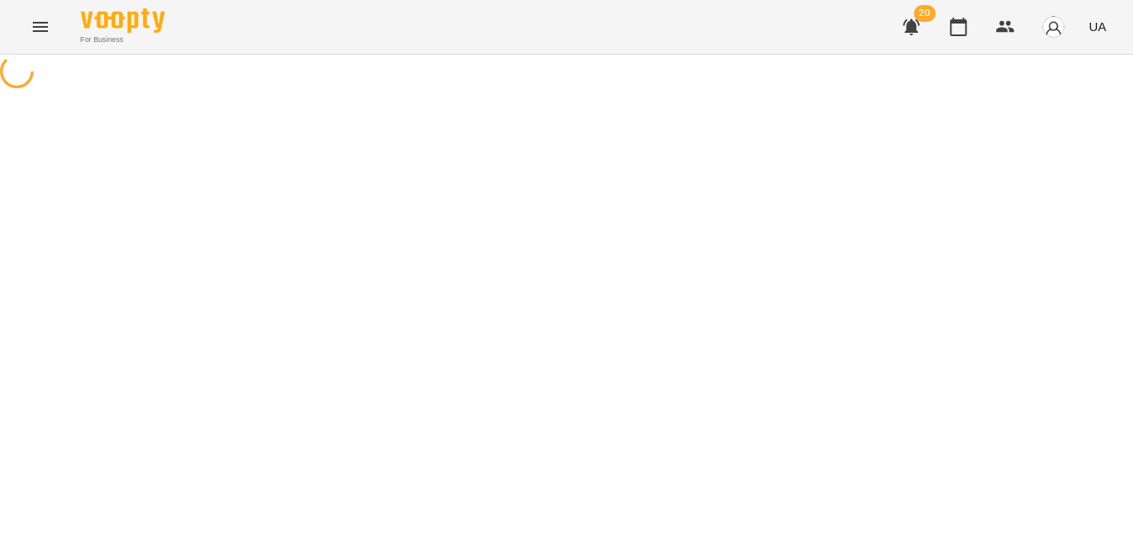
select select "**********"
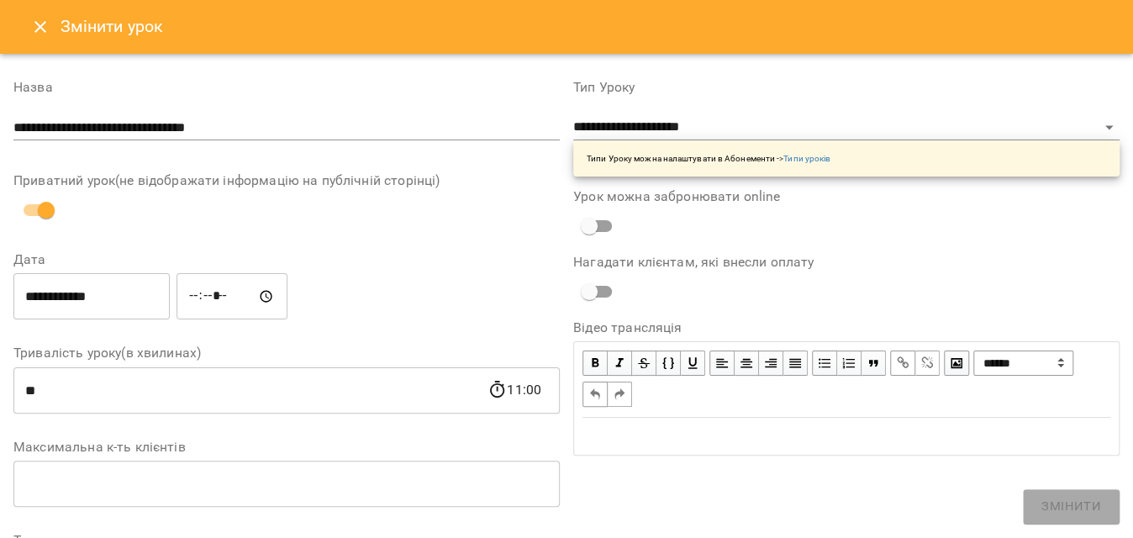
click at [135, 310] on input "**********" at bounding box center [91, 296] width 156 height 47
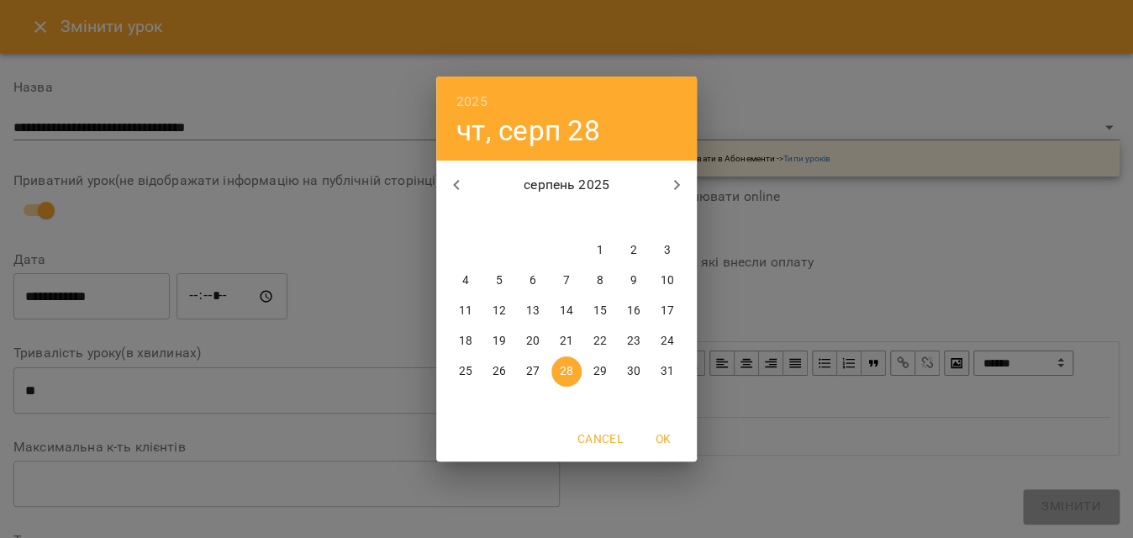
click at [682, 191] on icon "button" at bounding box center [677, 185] width 20 height 20
click at [530, 312] on p "17" at bounding box center [532, 311] width 13 height 17
type input "**********"
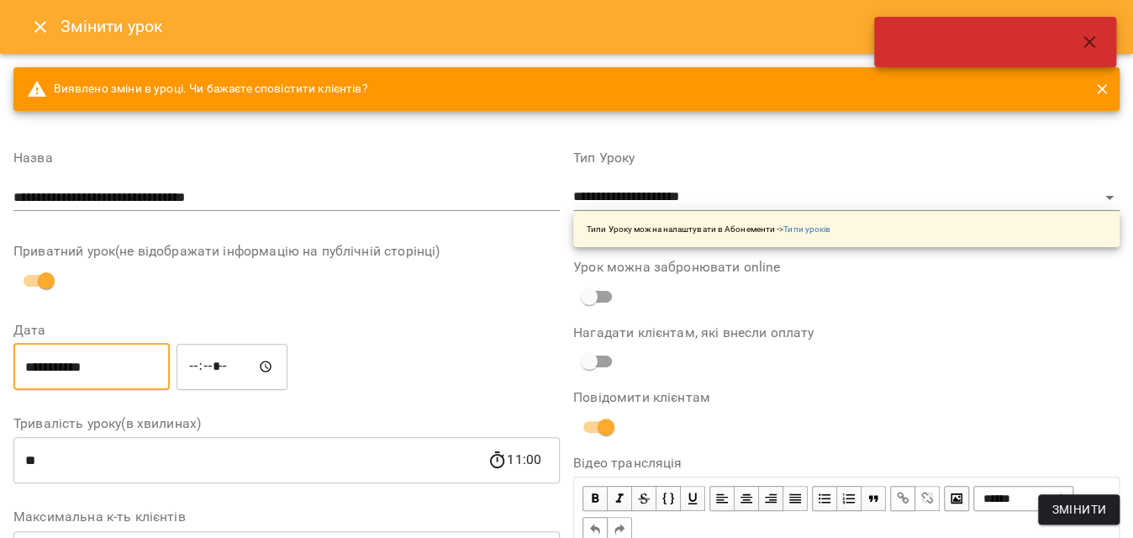
click at [1073, 509] on span "Змінити" at bounding box center [1079, 509] width 55 height 20
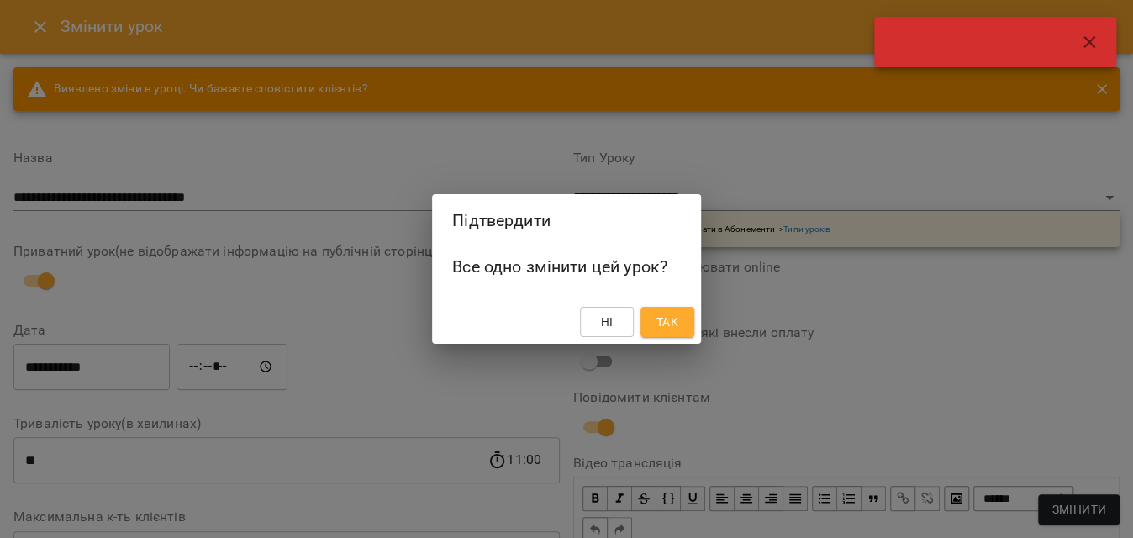
click at [681, 328] on span "Так" at bounding box center [667, 322] width 27 height 20
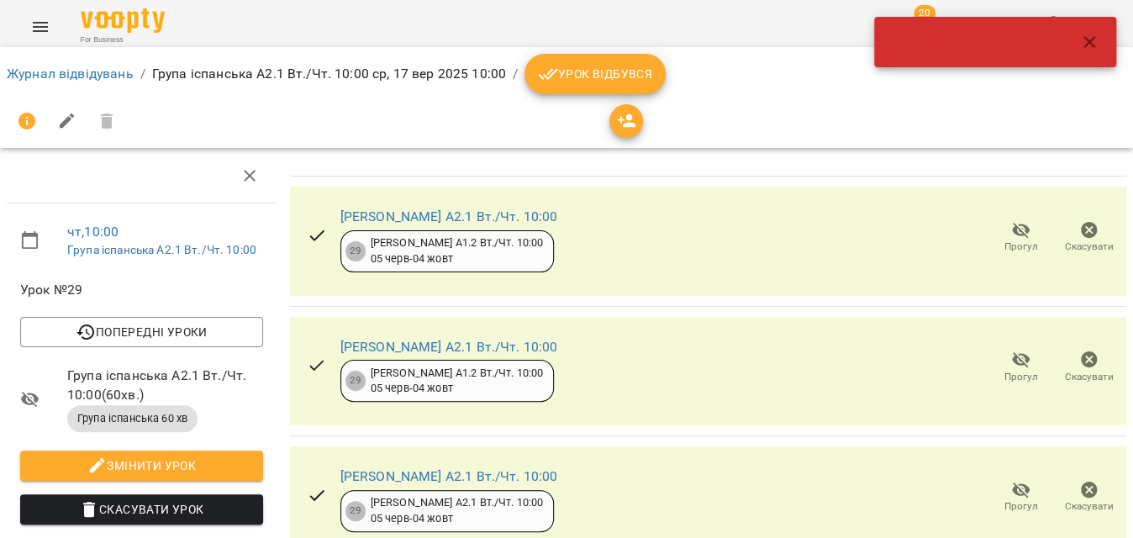
click at [595, 82] on span "Урок відбувся" at bounding box center [595, 74] width 114 height 20
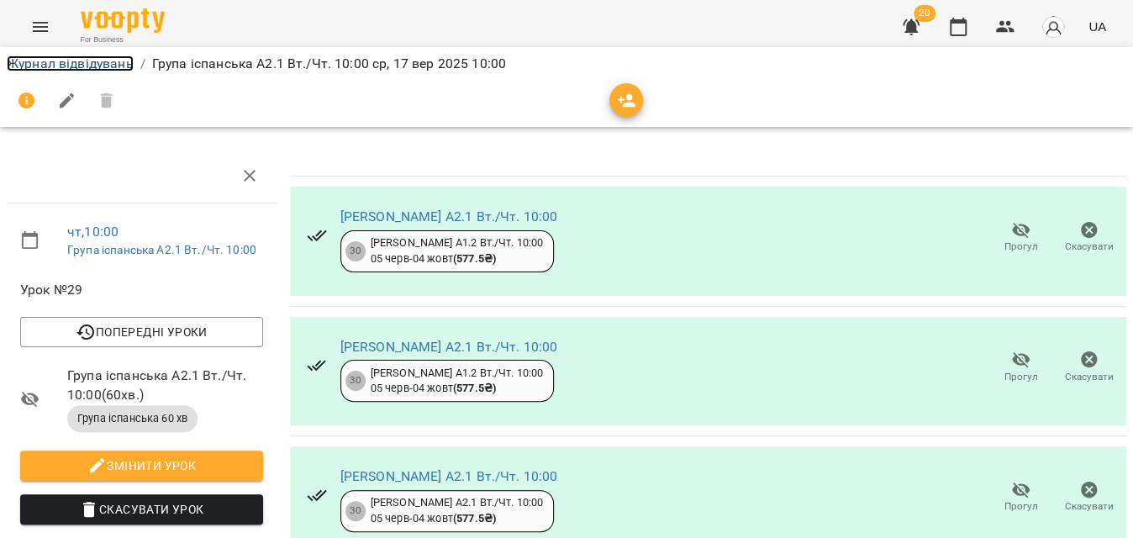
click at [107, 69] on link "Журнал відвідувань" at bounding box center [70, 63] width 127 height 16
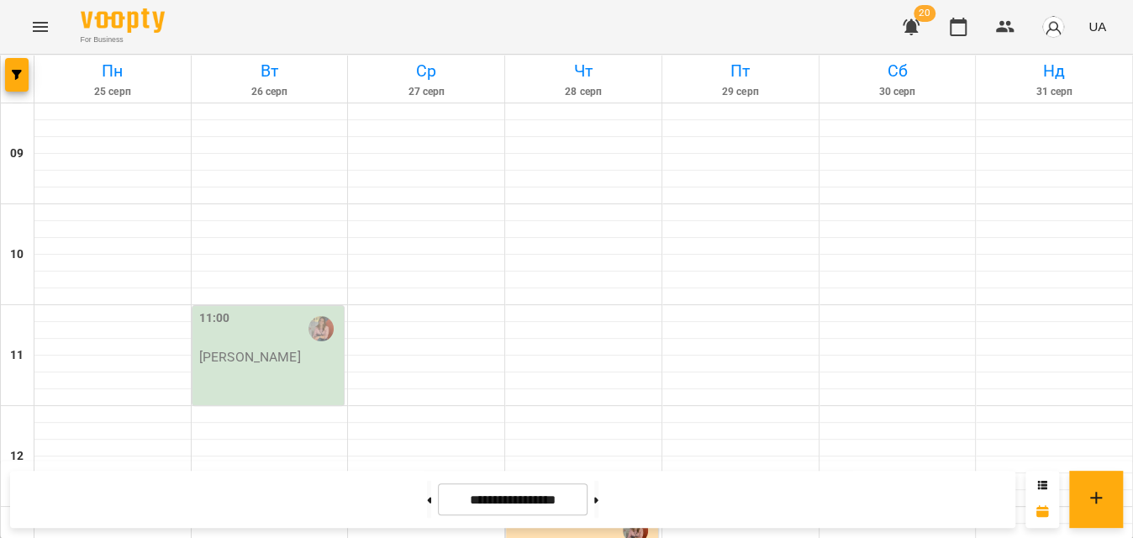
click at [605, 504] on div at bounding box center [597, 499] width 18 height 37
click at [599, 502] on button at bounding box center [596, 499] width 4 height 37
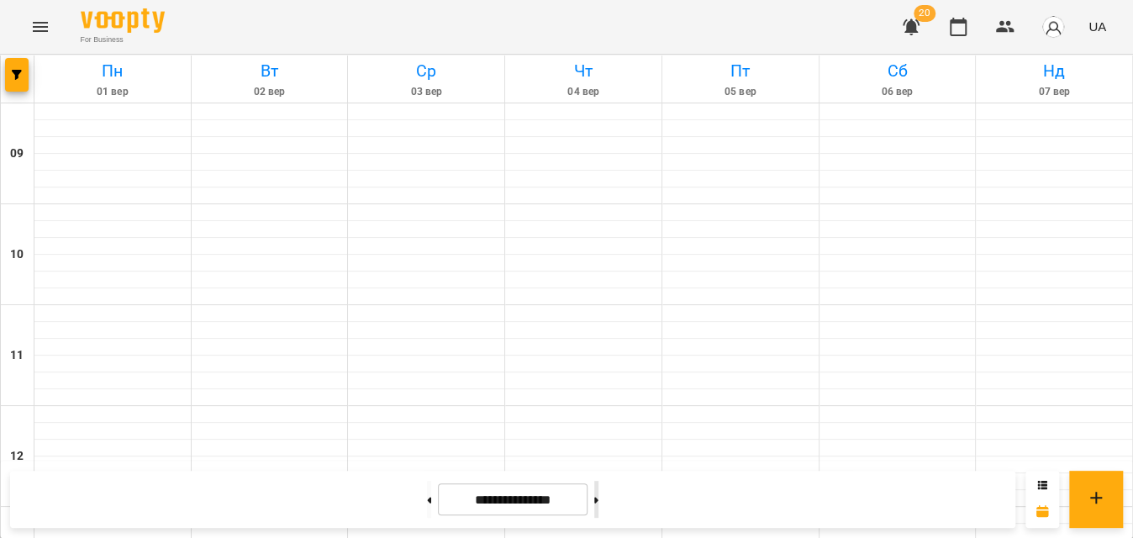
click at [599, 502] on button at bounding box center [596, 499] width 4 height 37
type input "**********"
